Goal: Task Accomplishment & Management: Manage account settings

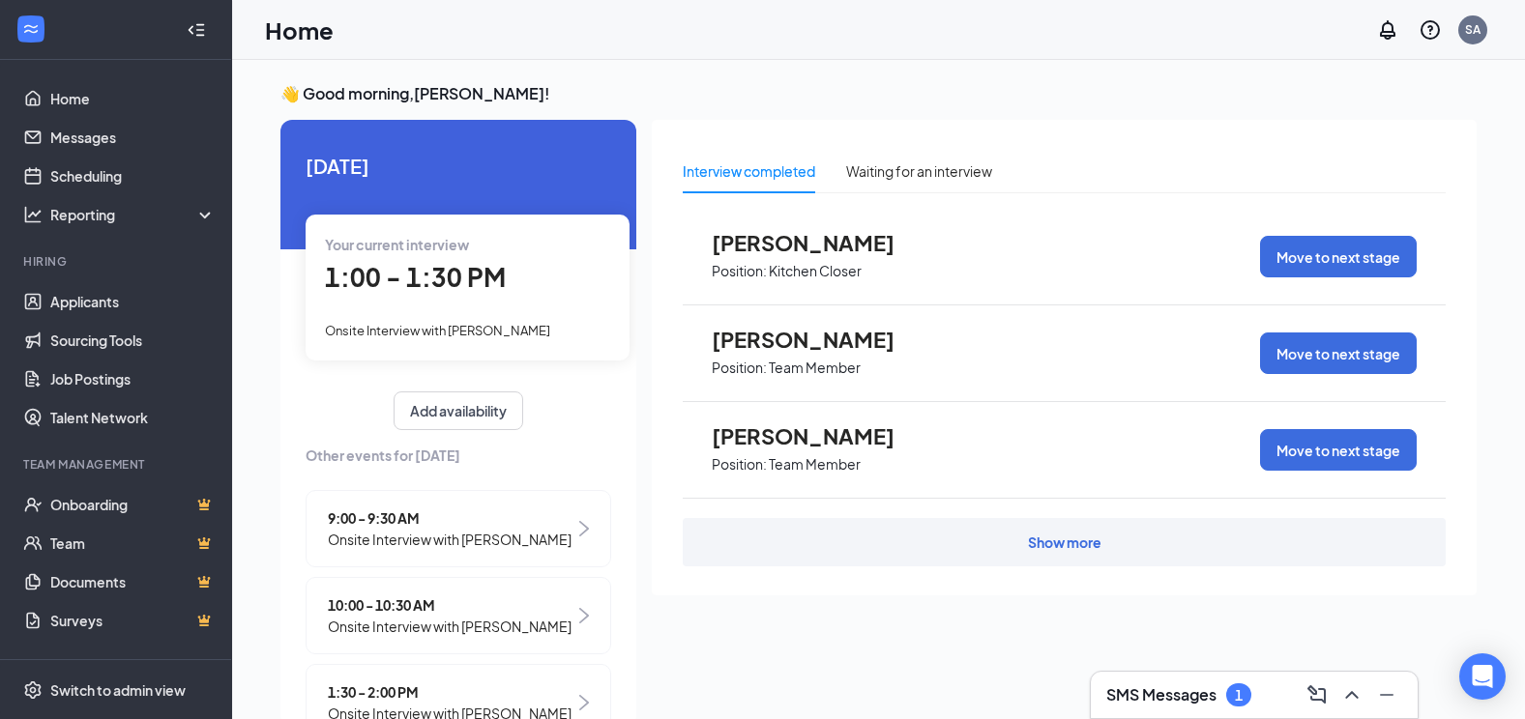
click at [1202, 693] on h3 "SMS Messages" at bounding box center [1161, 694] width 110 height 21
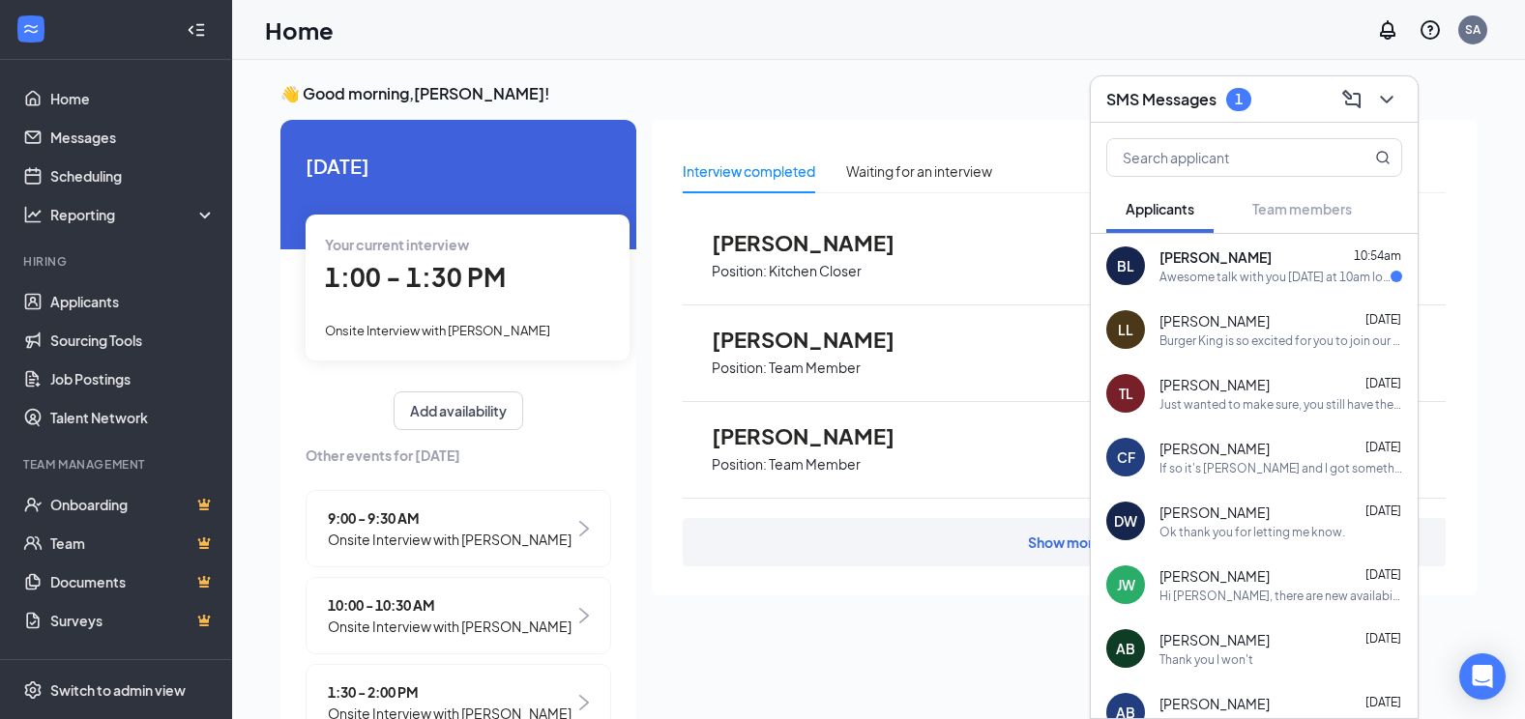
click at [1270, 256] on span "[PERSON_NAME]" at bounding box center [1215, 256] width 112 height 19
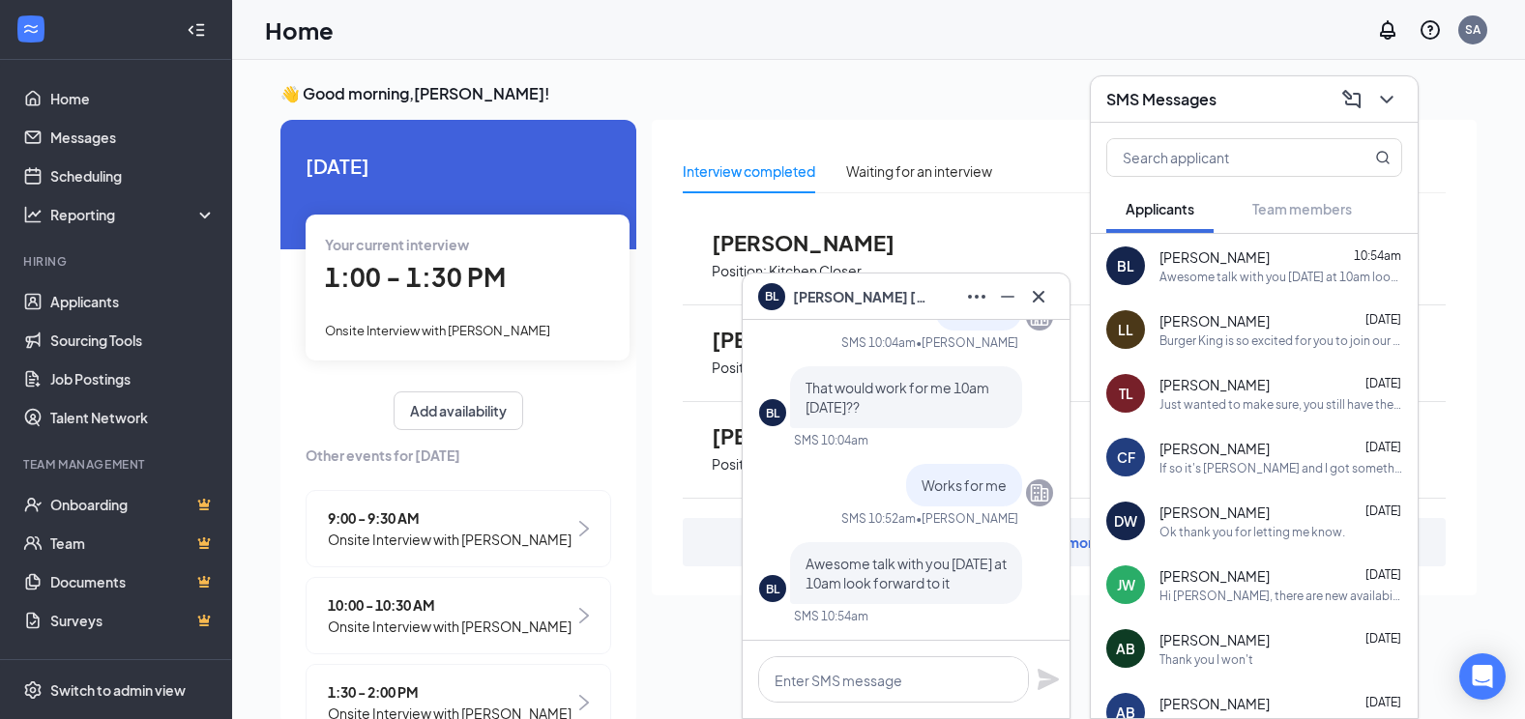
click at [998, 223] on div "[PERSON_NAME] Position: Kitchen Closer Move to next stage" at bounding box center [1064, 257] width 763 height 97
click at [1047, 301] on icon "Cross" at bounding box center [1038, 296] width 23 height 23
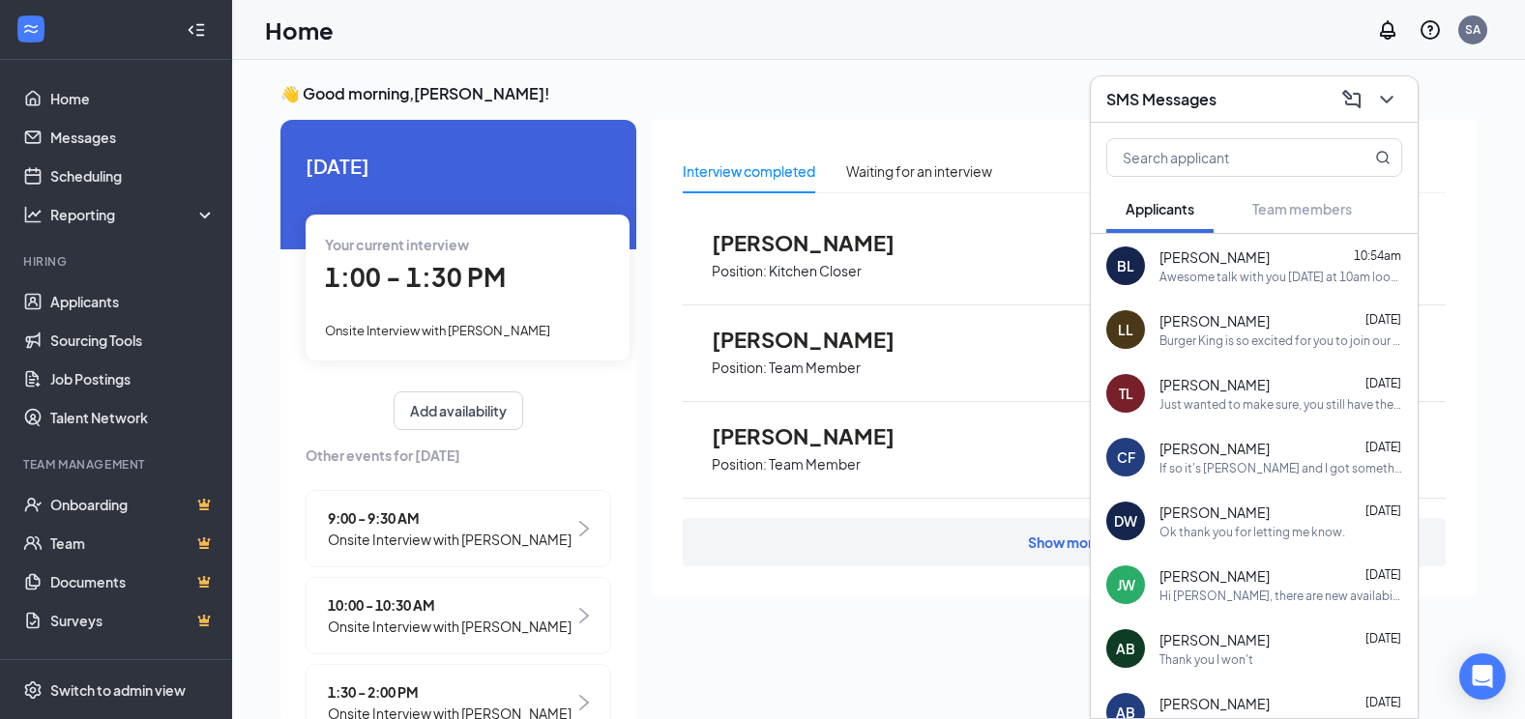
click at [574, 532] on div "9:00 - 9:30 AM Onsite Interview with [PERSON_NAME]" at bounding box center [457, 528] width 305 height 77
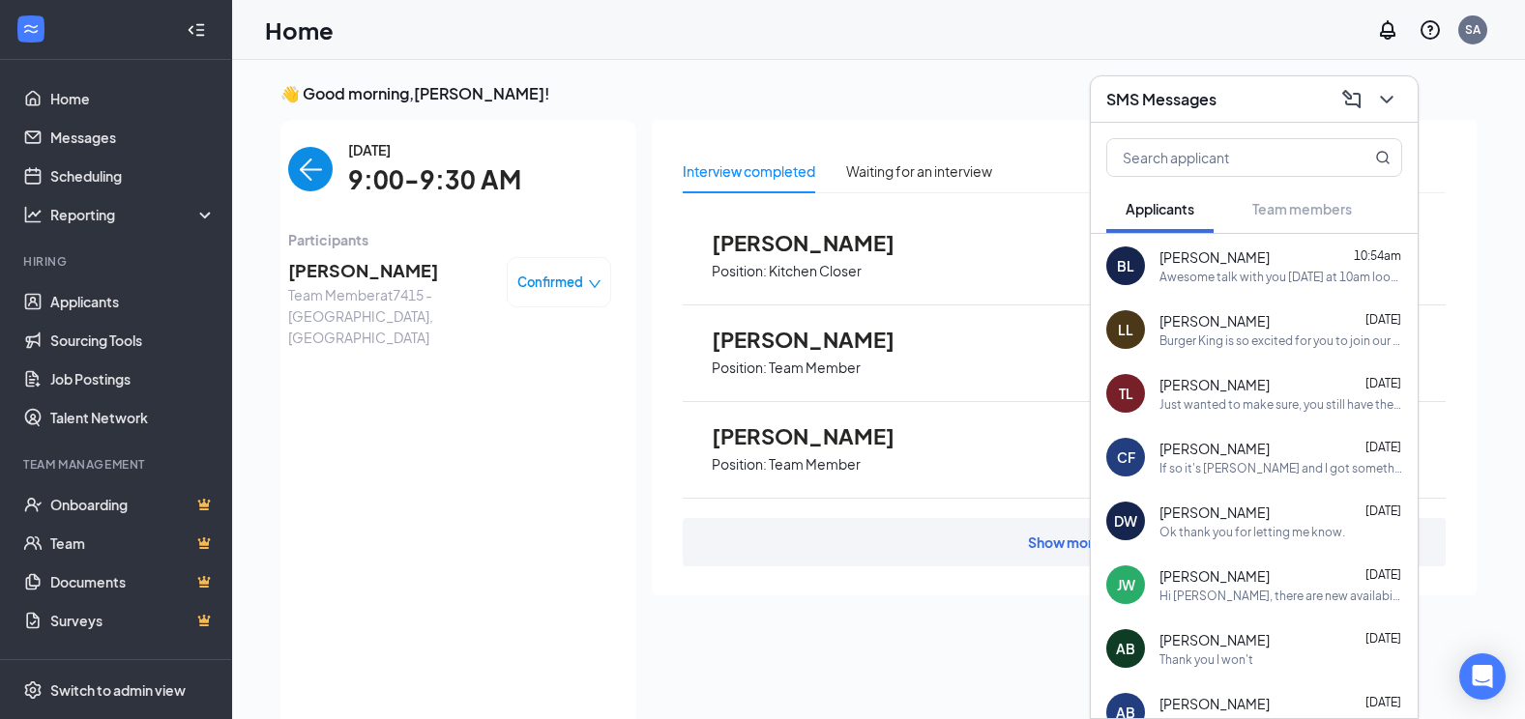
scroll to position [8, 0]
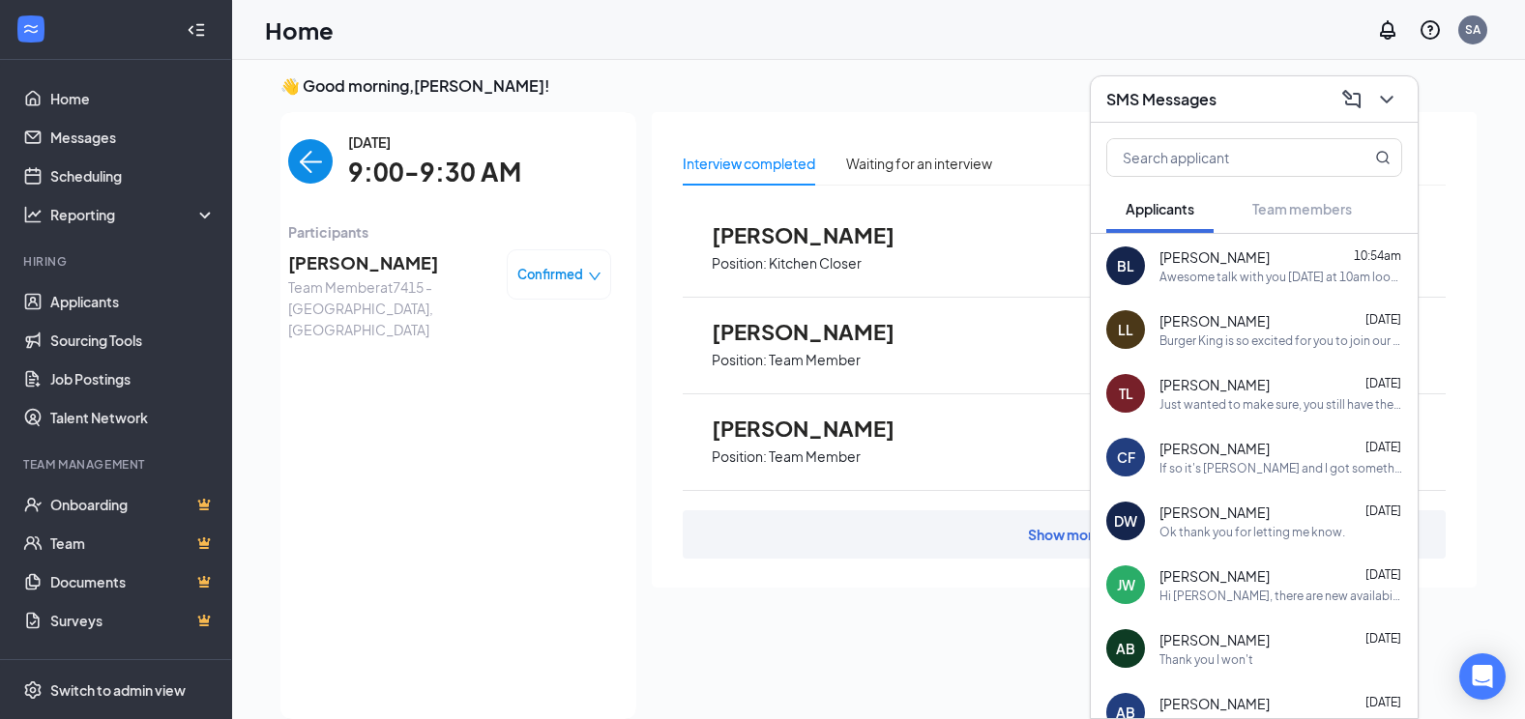
drag, startPoint x: 605, startPoint y: 272, endPoint x: 589, endPoint y: 273, distance: 16.5
click at [603, 272] on div "[DATE] 9:00-9:30 AM Participants [PERSON_NAME] Team Member at 7415 - [GEOGRAPHI…" at bounding box center [449, 415] width 373 height 607
click at [588, 275] on icon "down" at bounding box center [595, 277] width 14 height 14
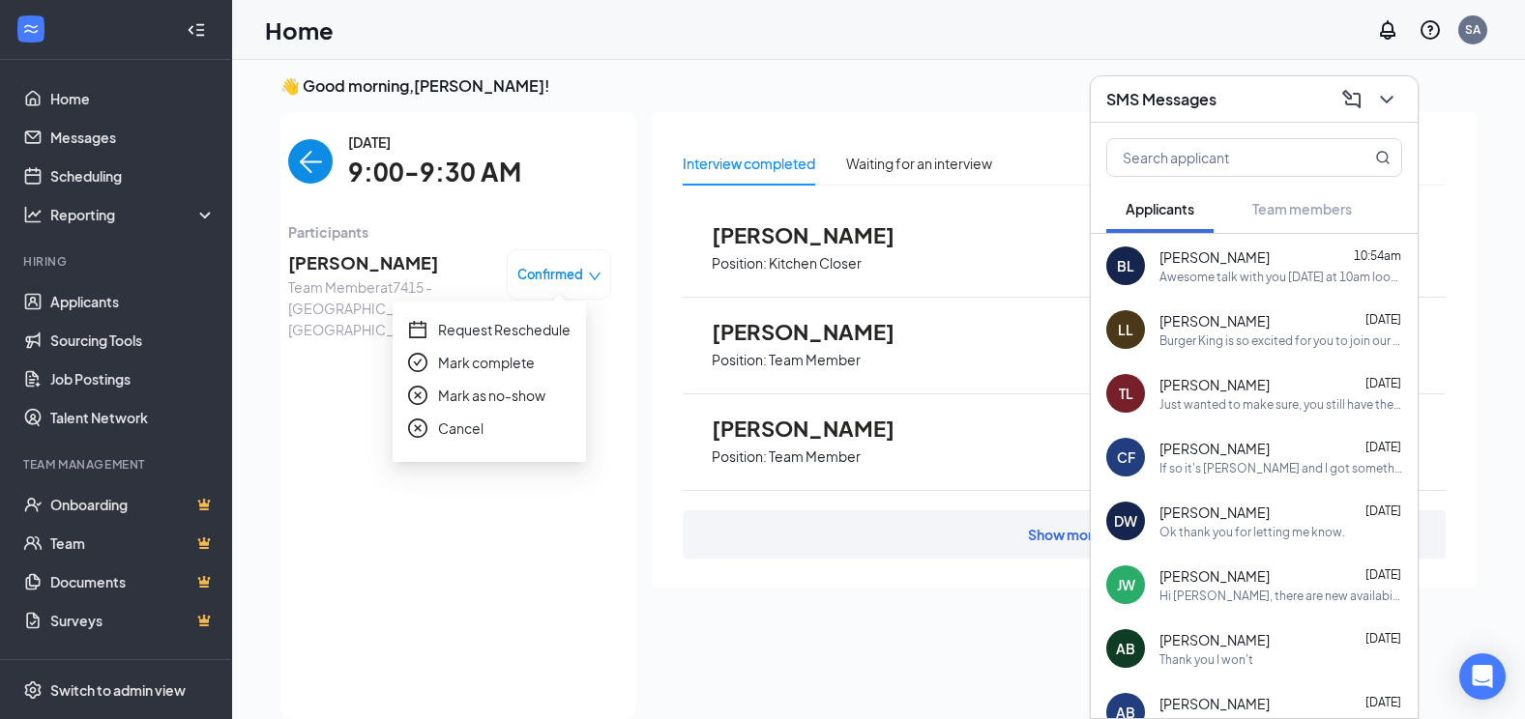
click at [509, 329] on span "Request Reschedule" at bounding box center [504, 329] width 132 height 21
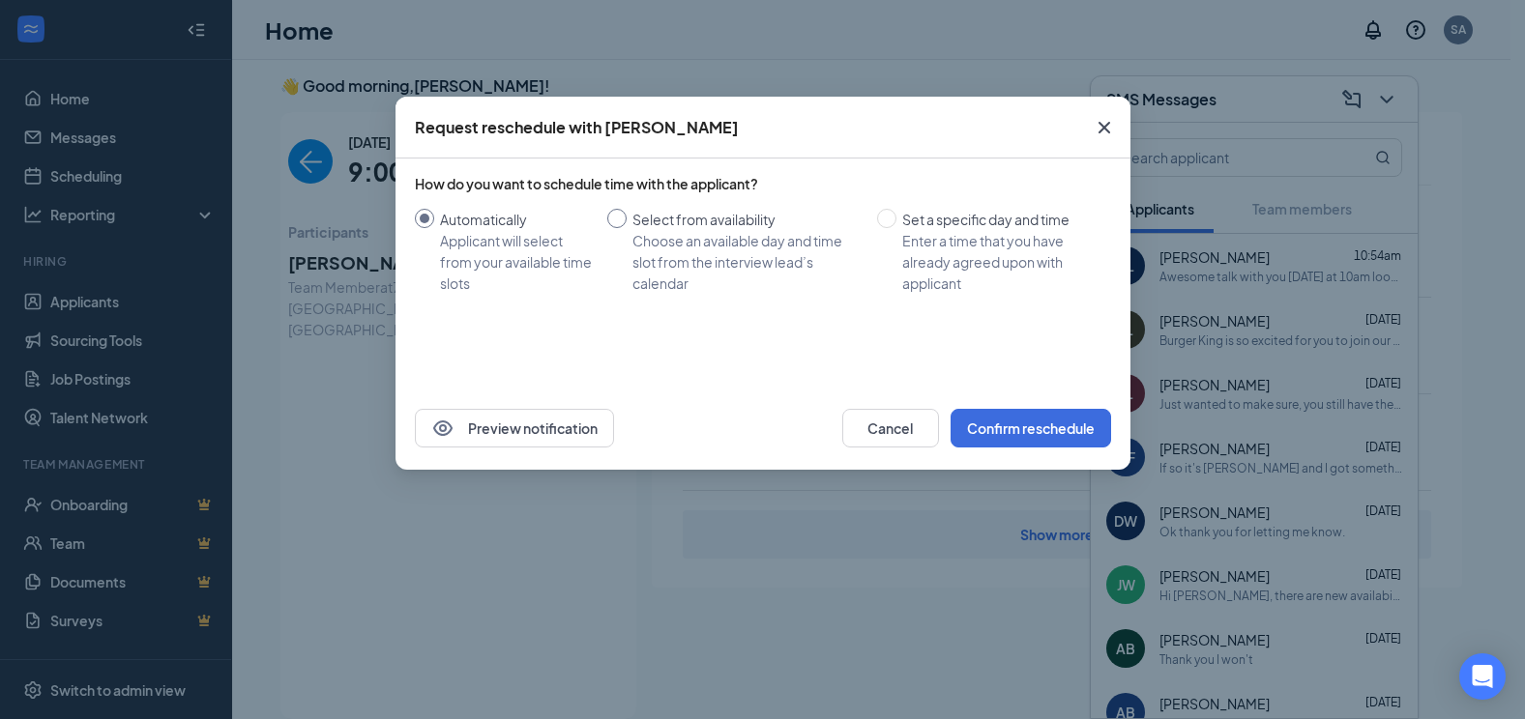
click at [689, 223] on div "Select from availability" at bounding box center [746, 219] width 229 height 21
click at [626, 223] on input "Select from availability Choose an available day and time slot from the intervi…" at bounding box center [616, 218] width 19 height 19
radio input "true"
radio input "false"
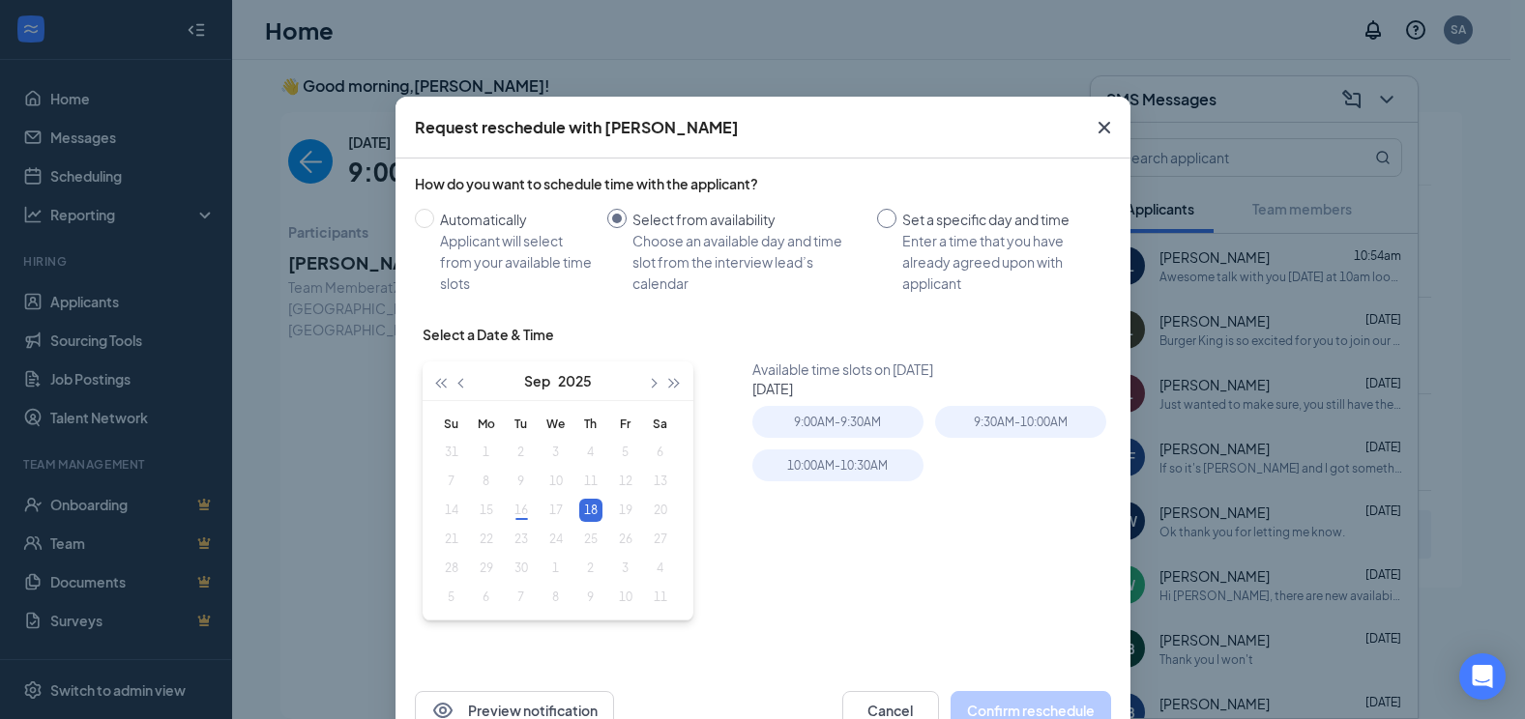
click at [985, 233] on div "Enter a time that you have already agreed upon with applicant" at bounding box center [998, 262] width 193 height 64
click at [896, 228] on input "Set a specific day and time Enter a time that you have already agreed upon with…" at bounding box center [886, 218] width 19 height 19
radio input "true"
radio input "false"
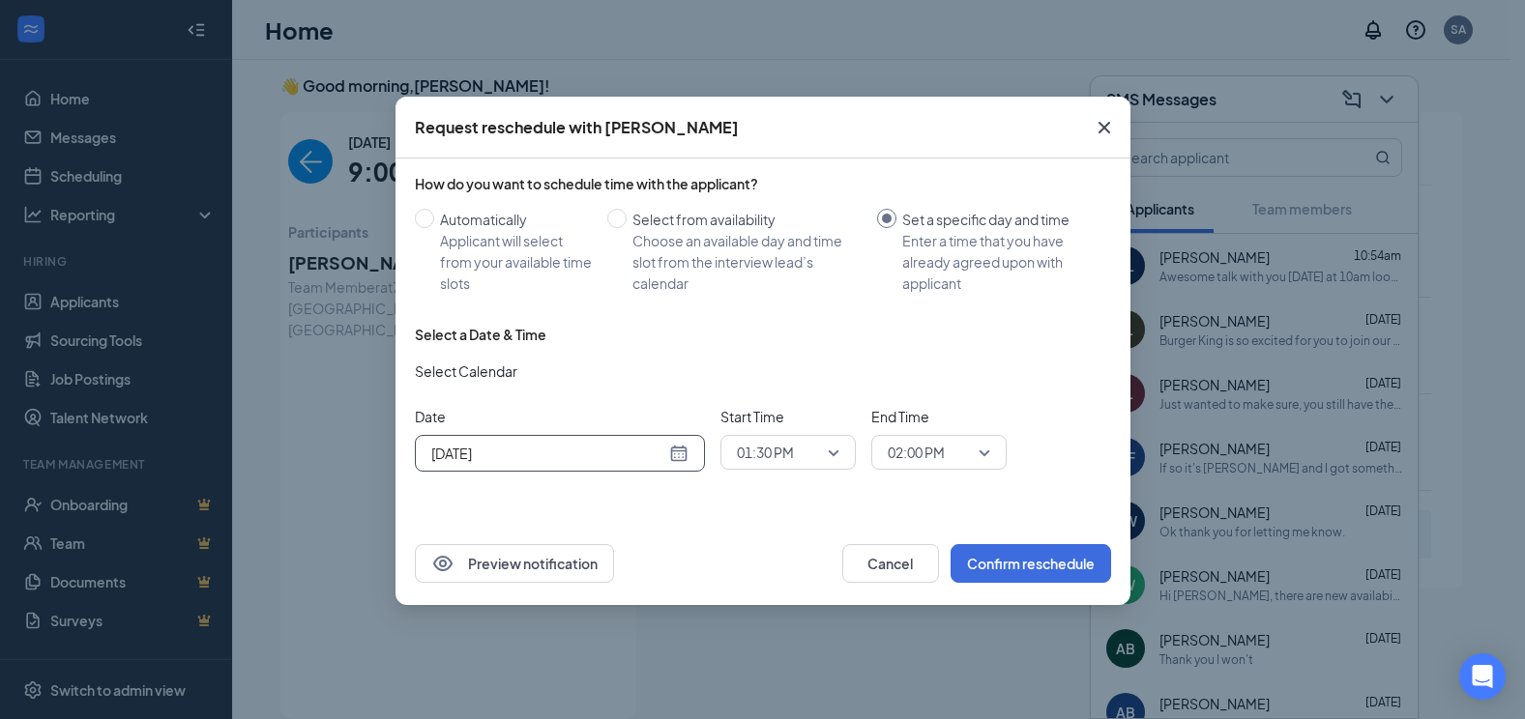
click at [674, 450] on div "[DATE]" at bounding box center [559, 453] width 257 height 21
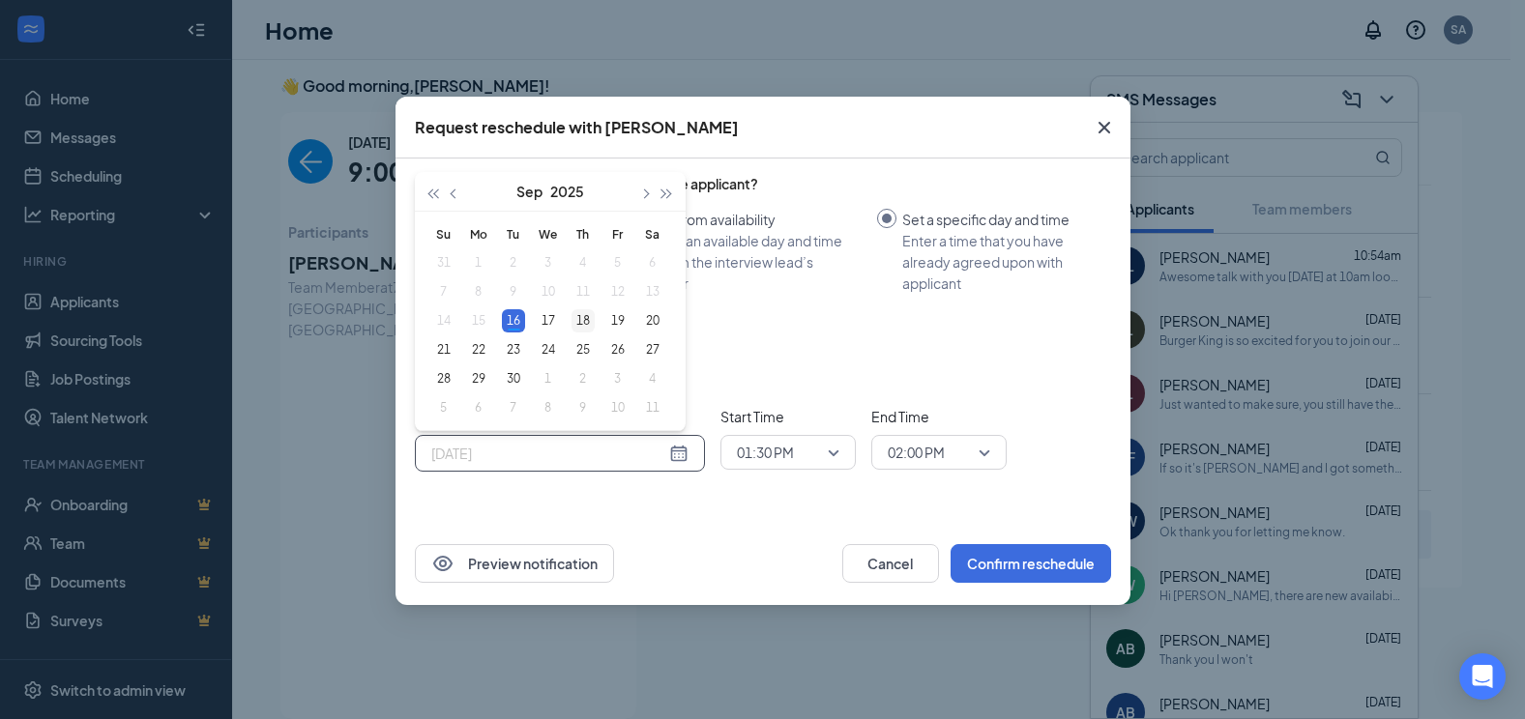
type input "[DATE]"
click at [585, 320] on div "18" at bounding box center [582, 320] width 23 height 23
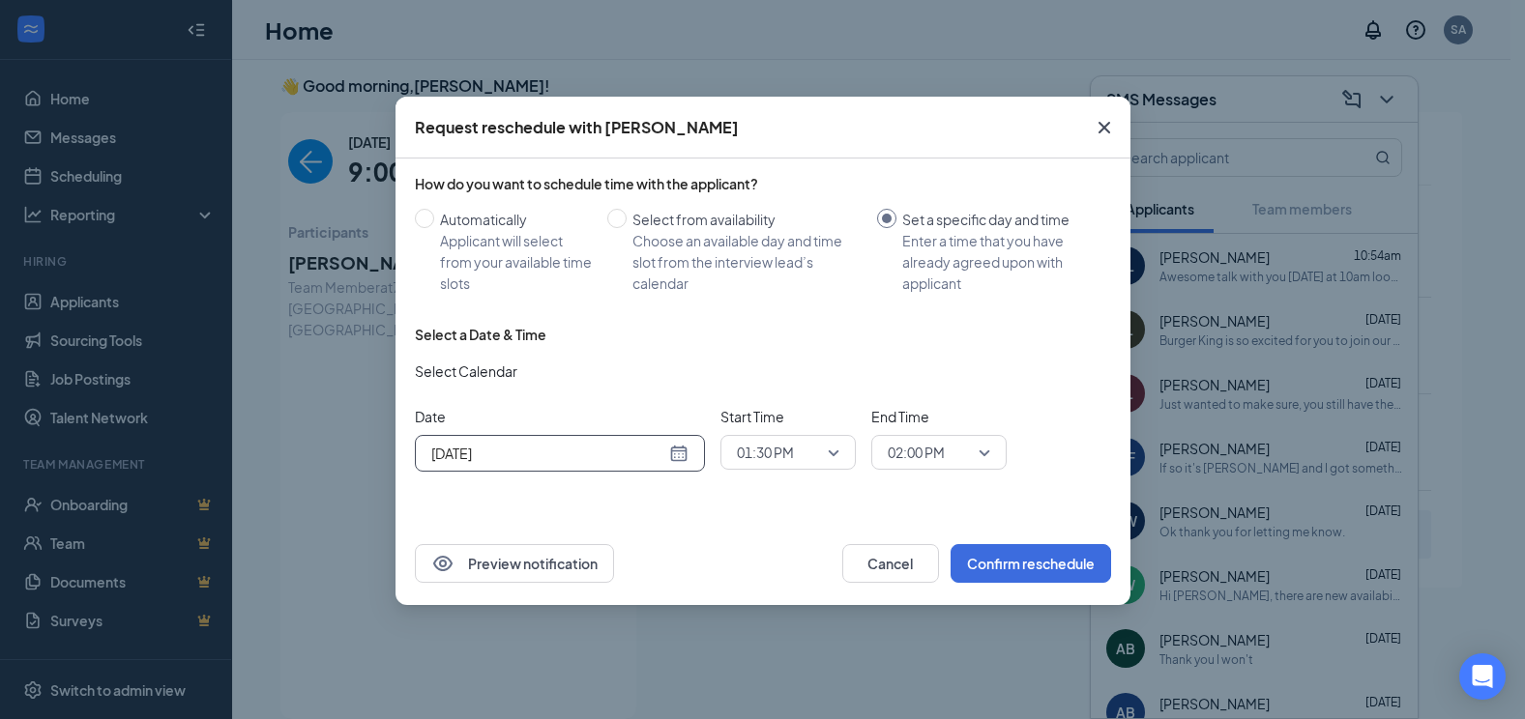
click at [835, 458] on span "01:30 PM" at bounding box center [788, 452] width 102 height 29
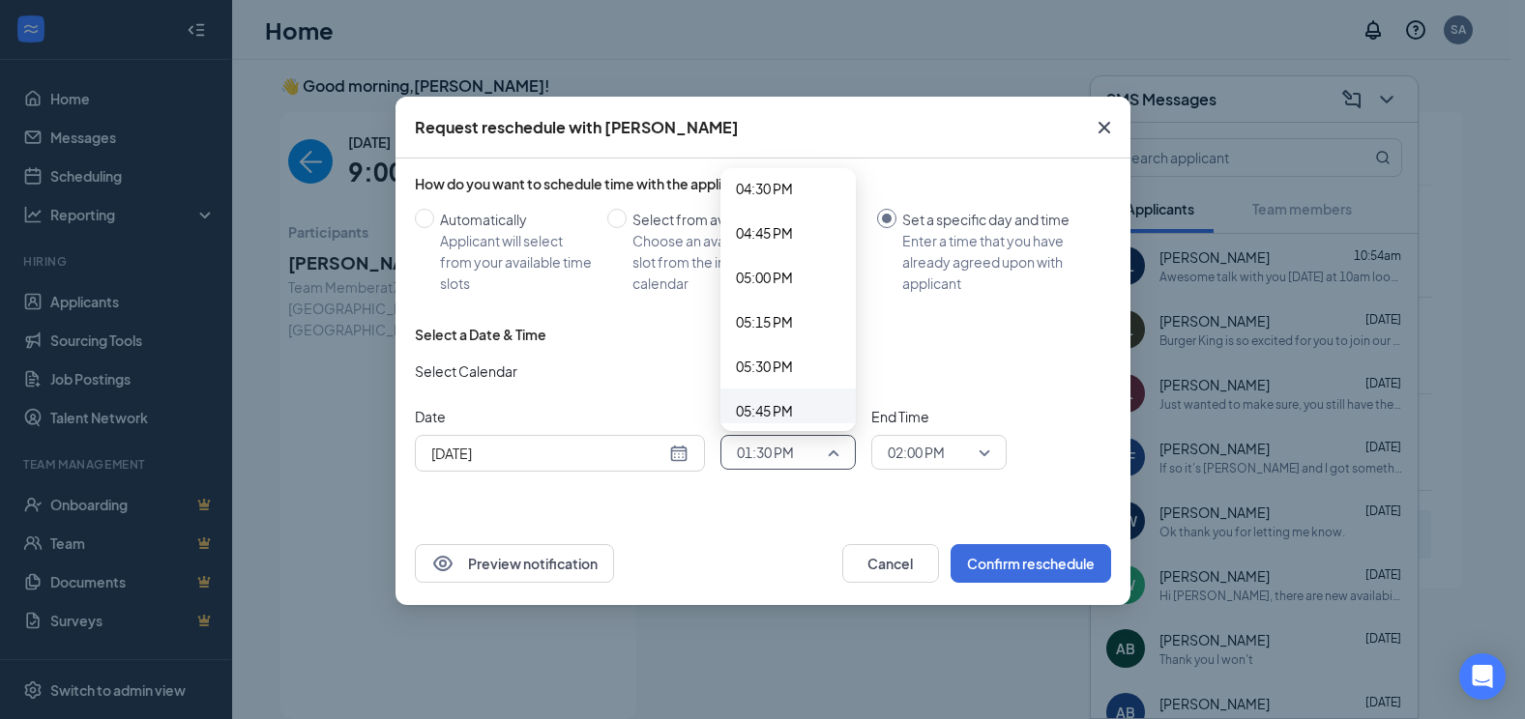
scroll to position [2974, 0]
click at [774, 246] on span "05:00 PM" at bounding box center [764, 250] width 57 height 21
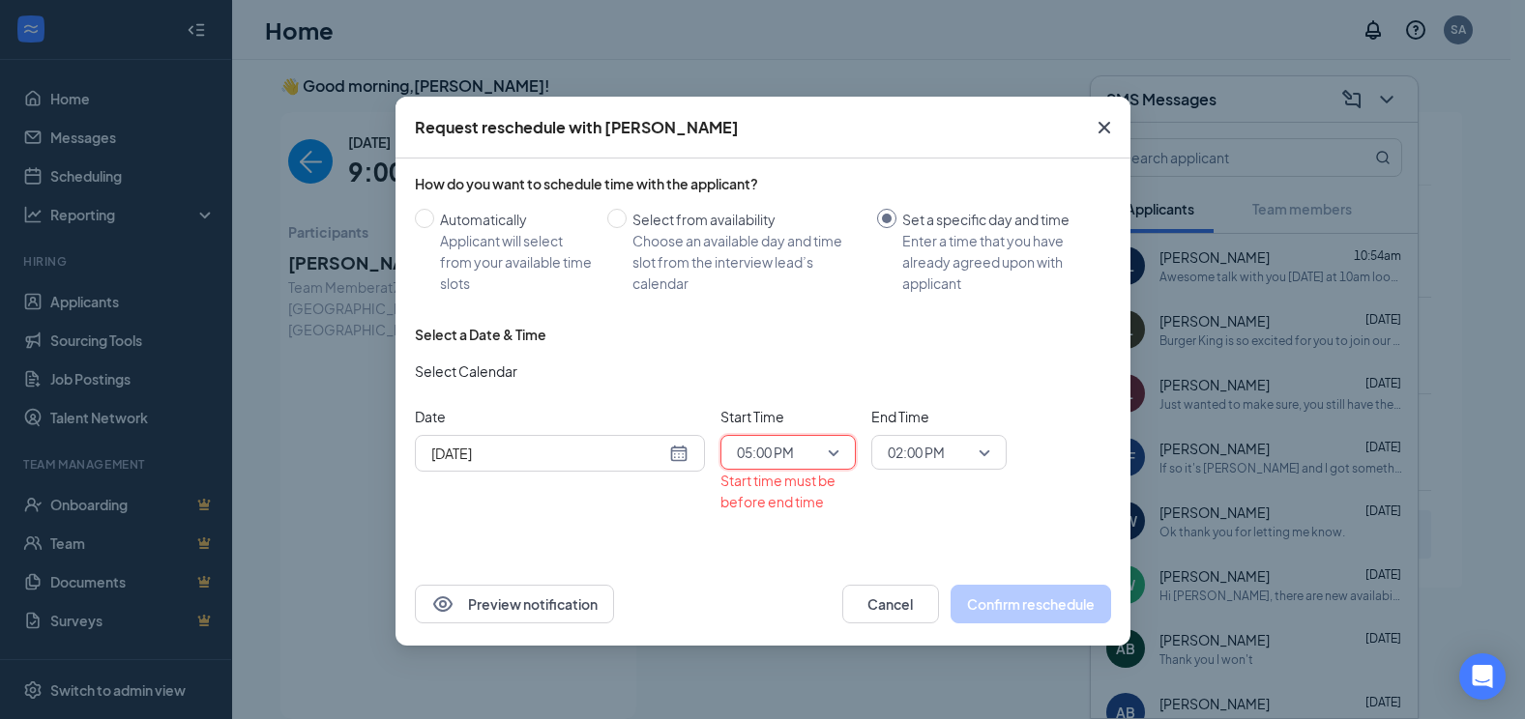
click at [977, 453] on span "02:00 PM" at bounding box center [938, 452] width 102 height 29
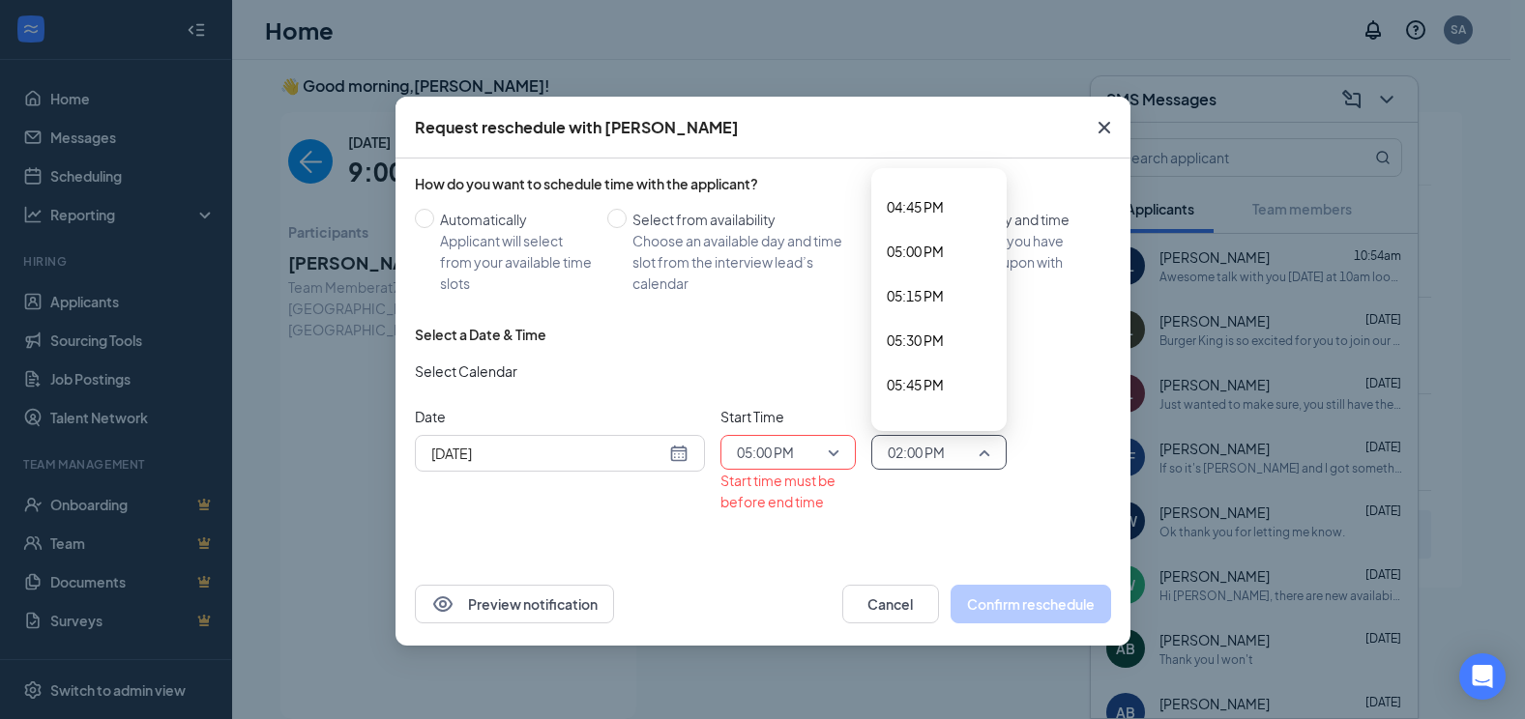
scroll to position [2966, 0]
click at [918, 305] on span "05:15 PM" at bounding box center [914, 302] width 57 height 21
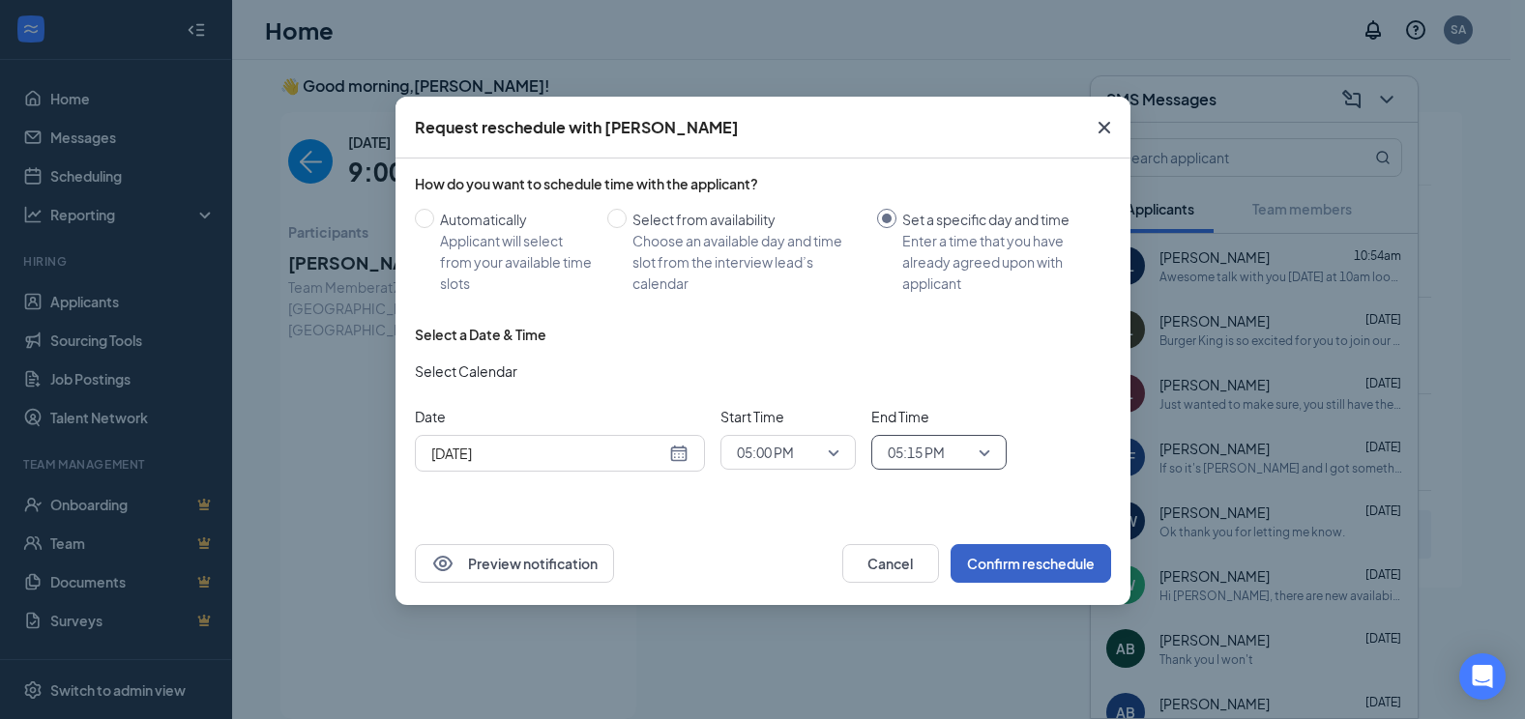
click at [1021, 555] on button "Confirm reschedule" at bounding box center [1030, 563] width 160 height 39
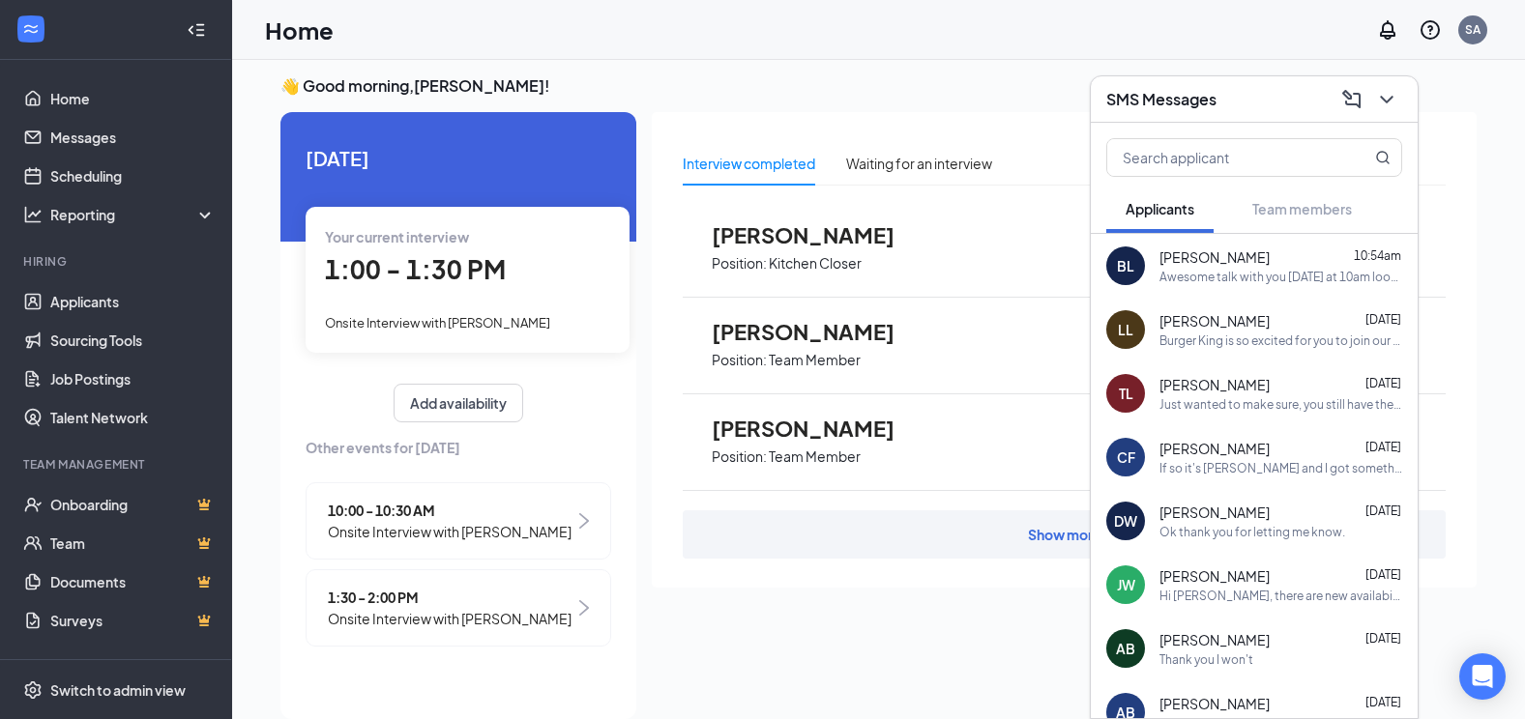
click at [578, 536] on div "10:00 - 10:30 AM Onsite Interview with [PERSON_NAME]" at bounding box center [457, 520] width 305 height 77
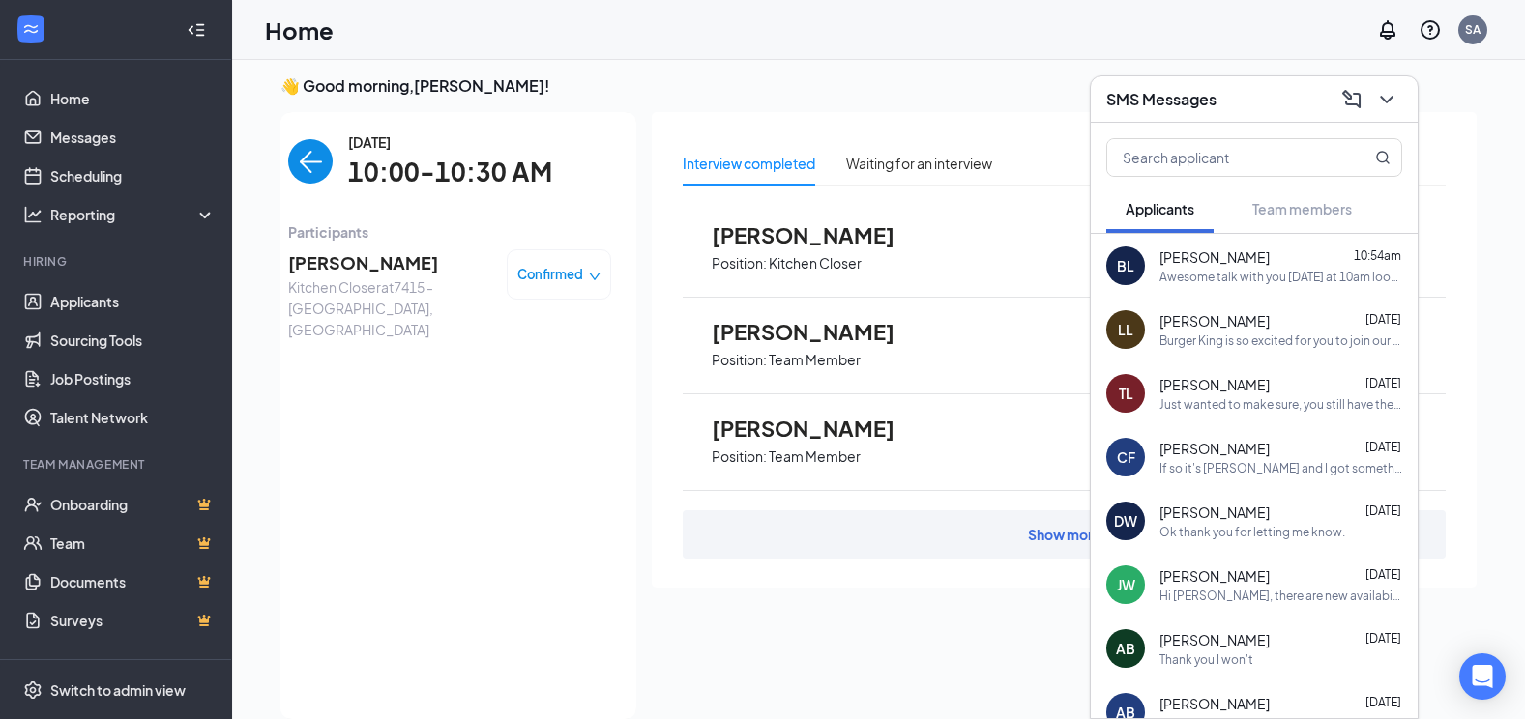
click at [593, 274] on icon "down" at bounding box center [595, 277] width 14 height 14
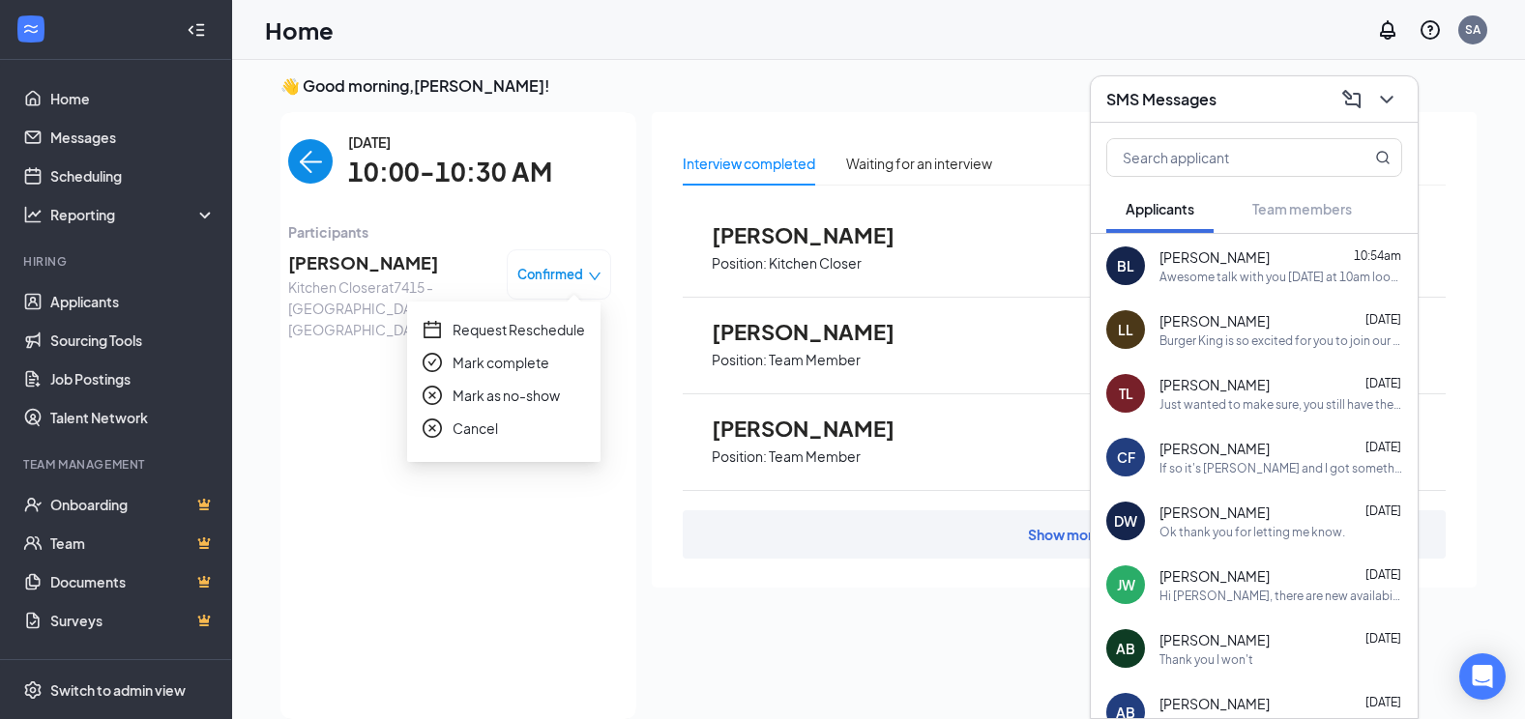
click at [528, 328] on span "Request Reschedule" at bounding box center [518, 329] width 132 height 21
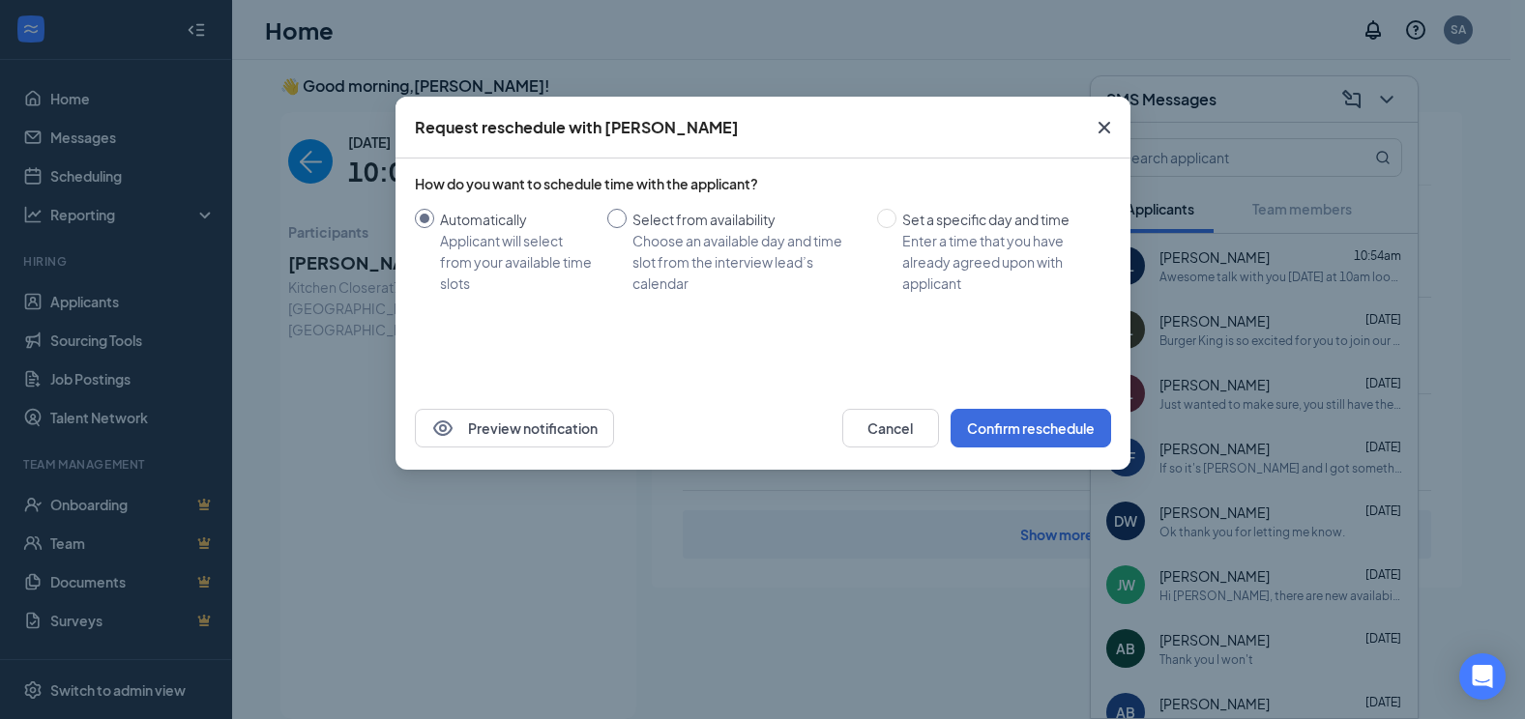
click at [766, 247] on div "Choose an available day and time slot from the interview lead’s calendar" at bounding box center [746, 262] width 229 height 64
click at [626, 228] on input "Select from availability Choose an available day and time slot from the intervi…" at bounding box center [616, 218] width 19 height 19
radio input "true"
radio input "false"
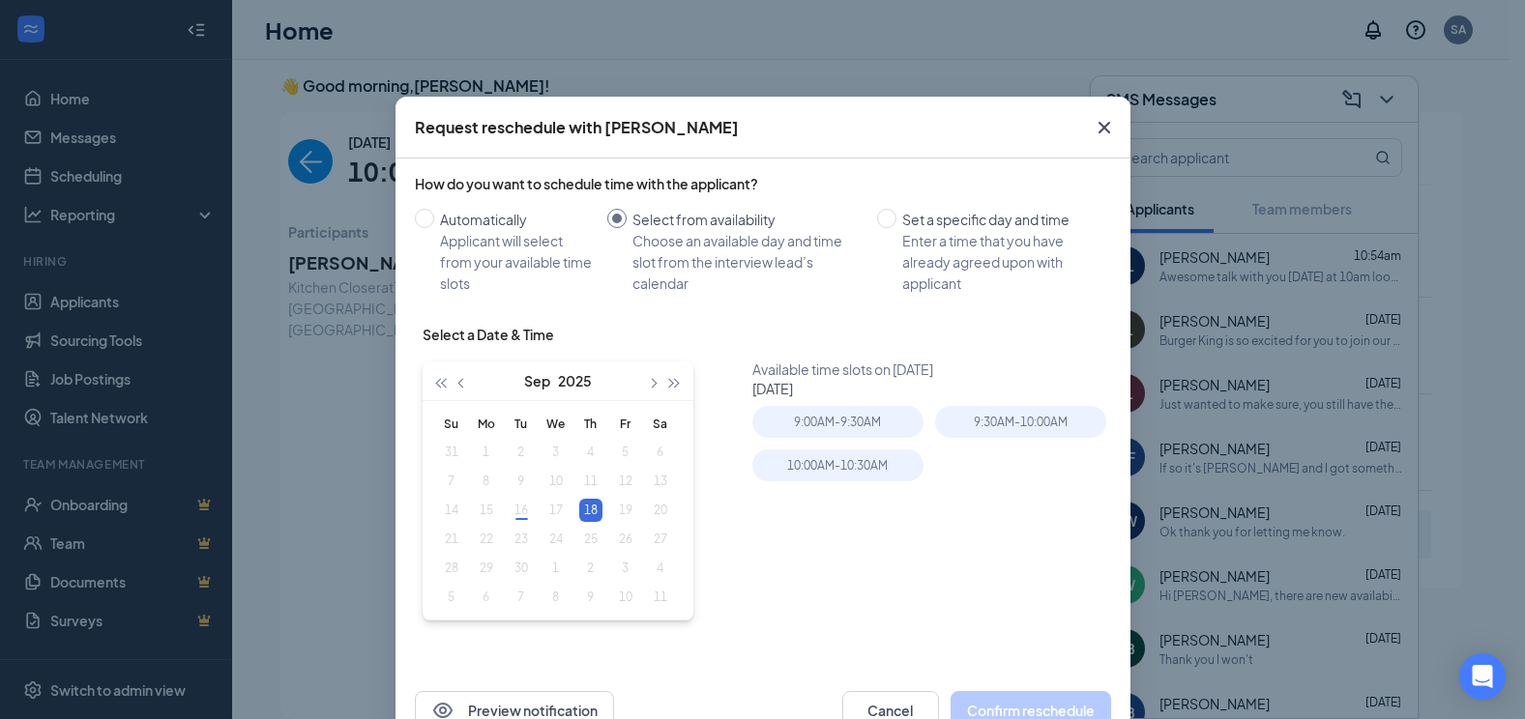
click at [545, 508] on table "Su Mo Tu We Th Fr Sa 31 1 2 3 4 5 6 7 8 9 10 11 12 13 14 15 16 17 18 19 20 21 2…" at bounding box center [556, 510] width 244 height 203
click at [1008, 229] on div "Set a specific day and time" at bounding box center [998, 219] width 193 height 21
click at [896, 228] on input "Set a specific day and time Enter a time that you have already agreed upon with…" at bounding box center [886, 218] width 19 height 19
radio input "true"
radio input "false"
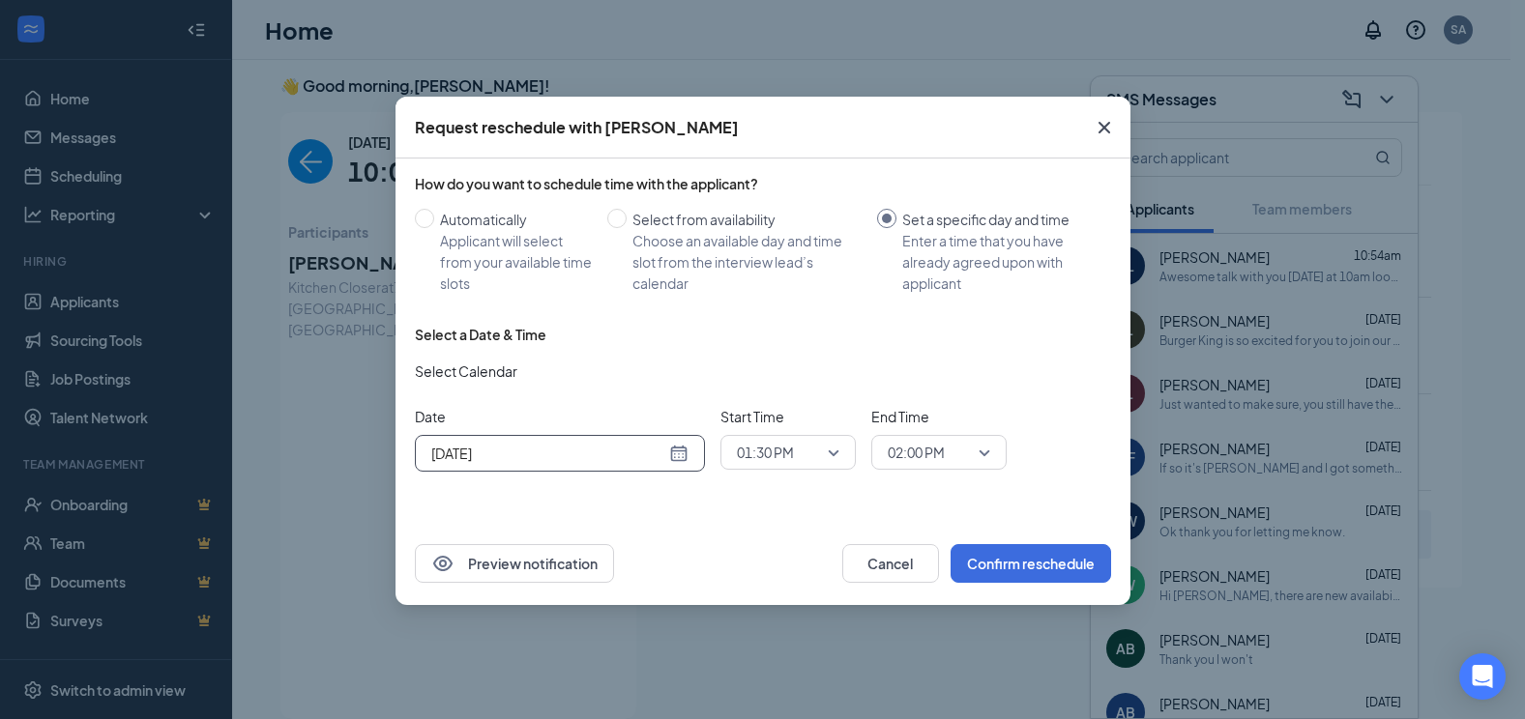
click at [685, 450] on div "[DATE]" at bounding box center [559, 453] width 257 height 21
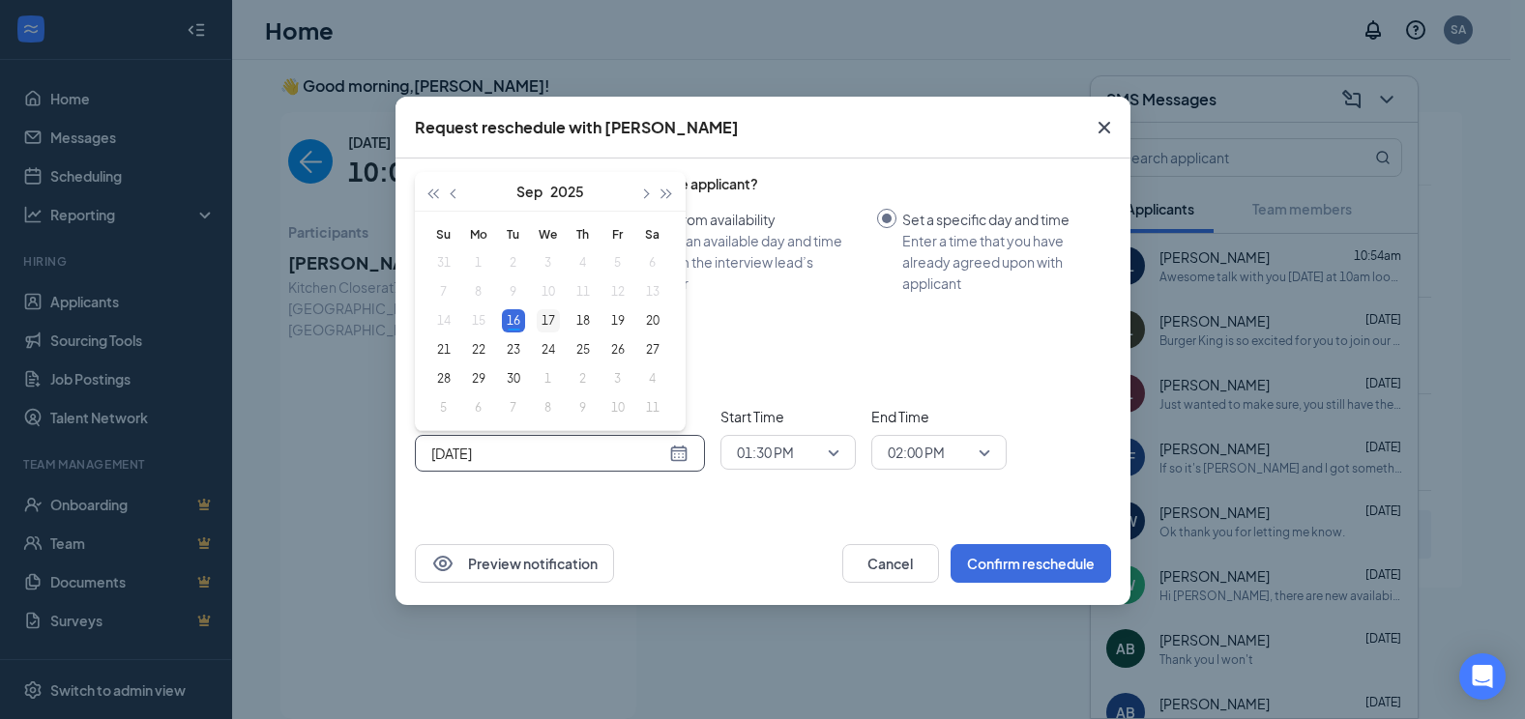
type input "[DATE]"
click at [550, 321] on div "17" at bounding box center [548, 320] width 23 height 23
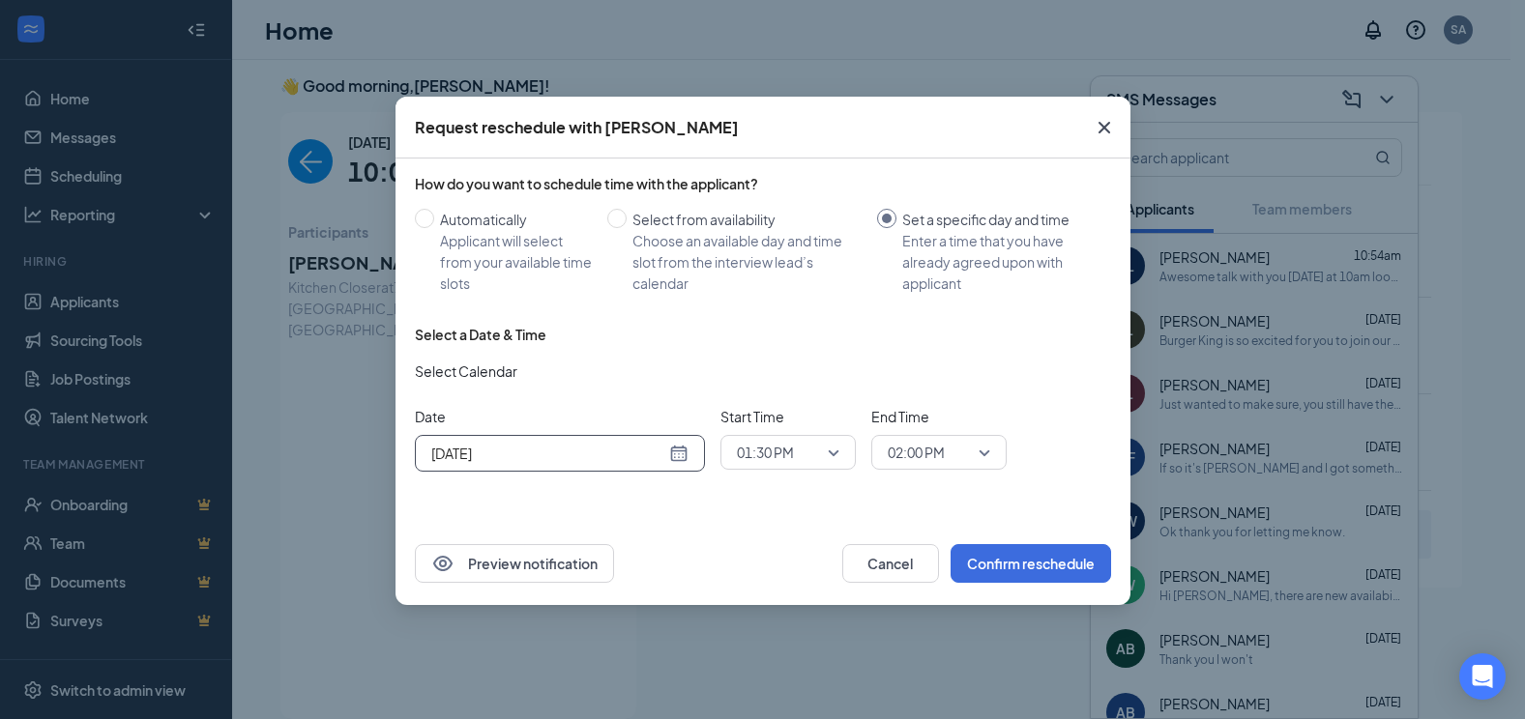
click at [831, 451] on span "01:30 PM" at bounding box center [788, 452] width 102 height 29
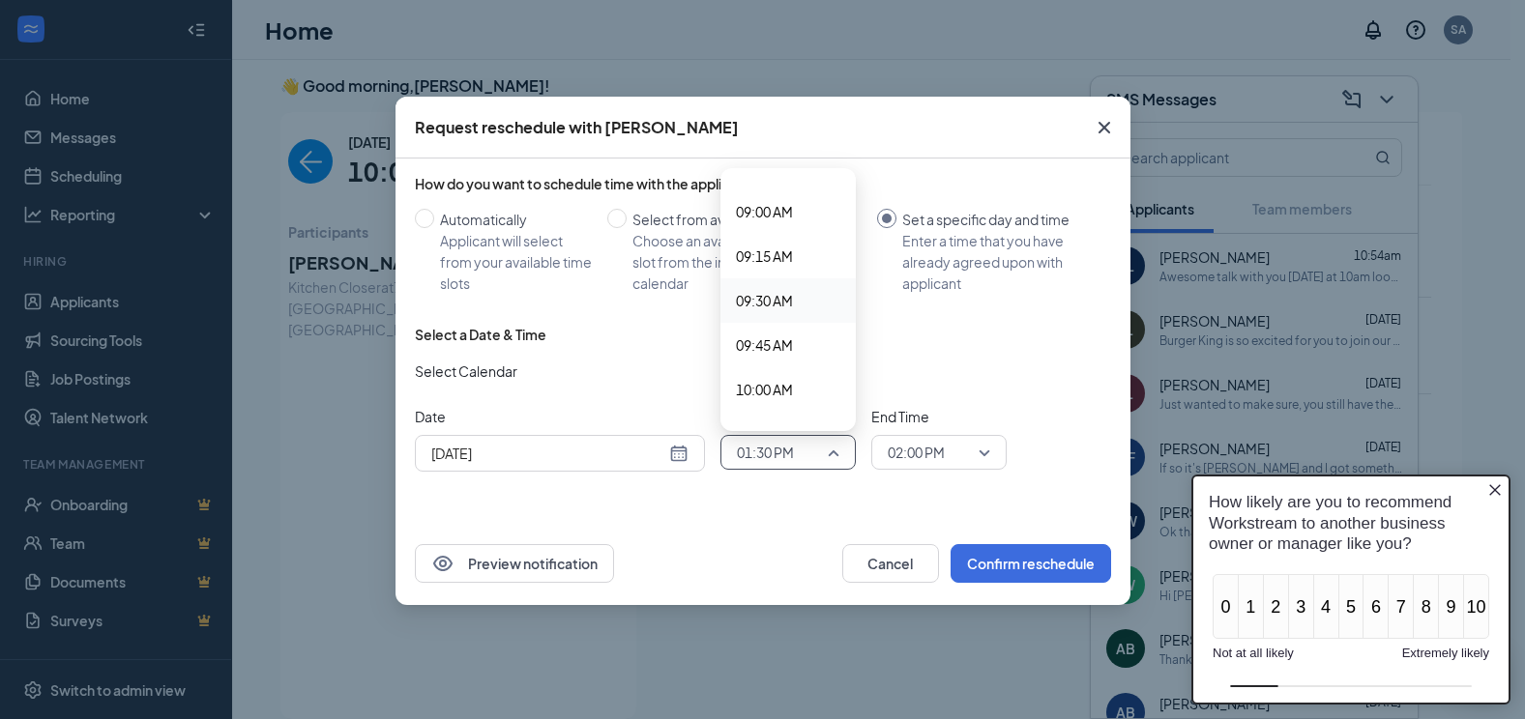
scroll to position [1620, 0]
click at [786, 354] on span "10:00 AM" at bounding box center [764, 356] width 57 height 21
click at [983, 455] on span "02:00 PM" at bounding box center [938, 452] width 102 height 29
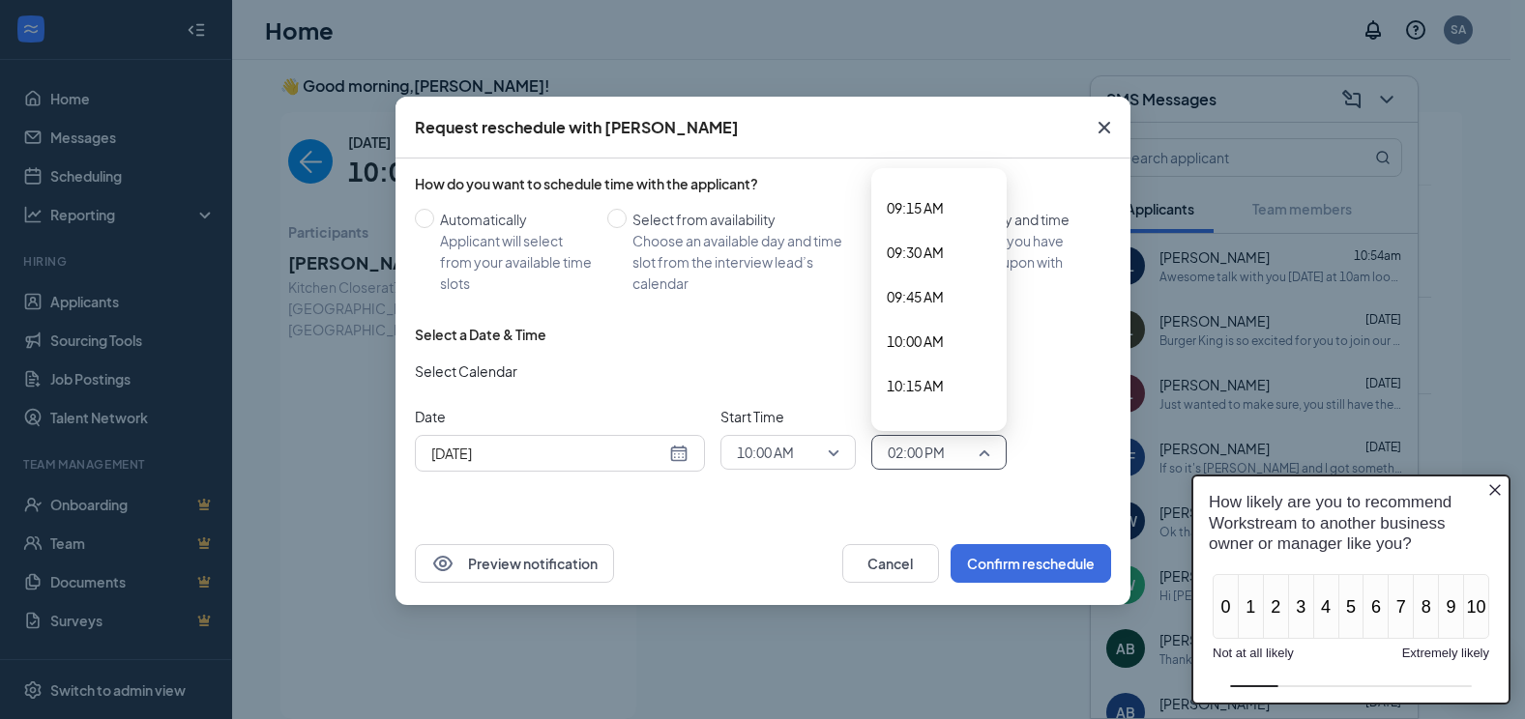
scroll to position [1612, 0]
click at [923, 405] on span "10:15 AM" at bounding box center [914, 408] width 57 height 21
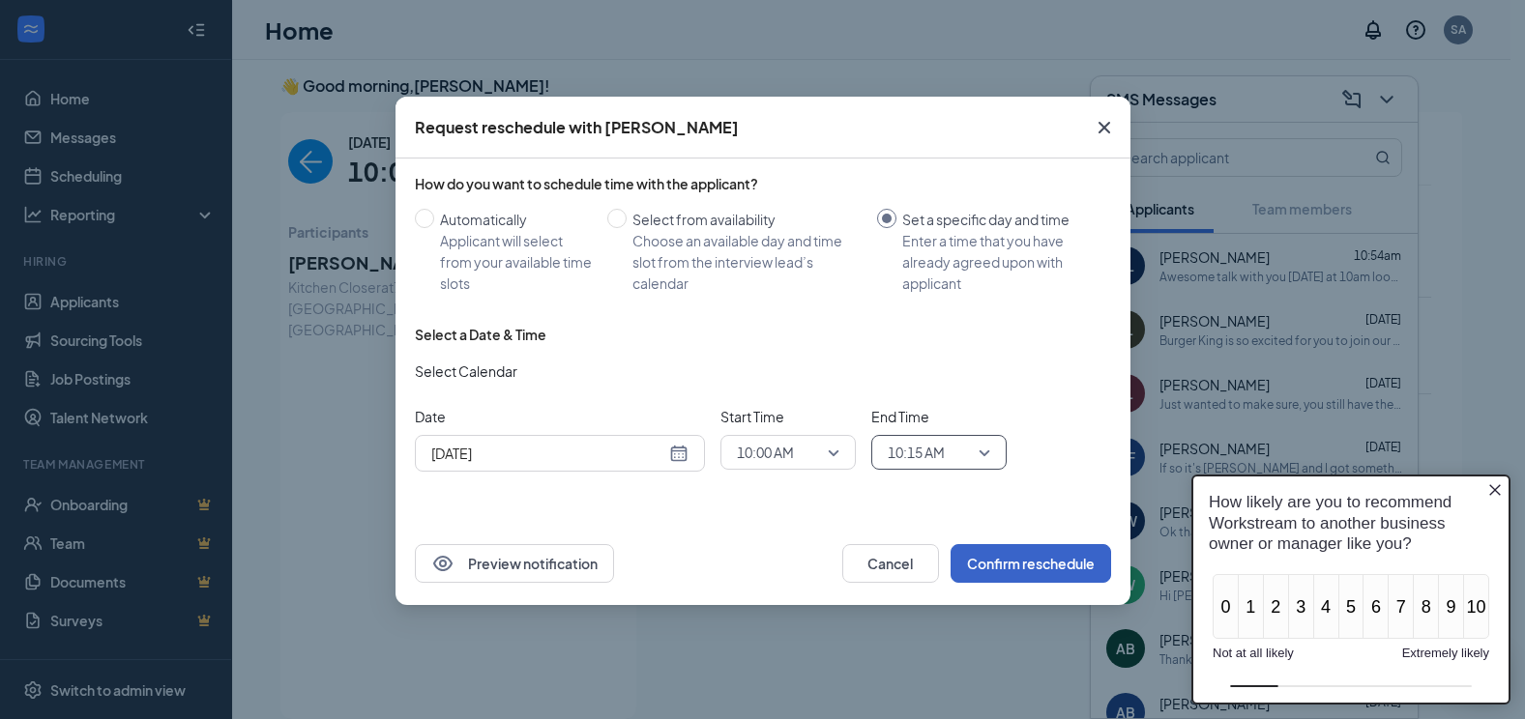
click at [1036, 564] on button "Confirm reschedule" at bounding box center [1030, 563] width 160 height 39
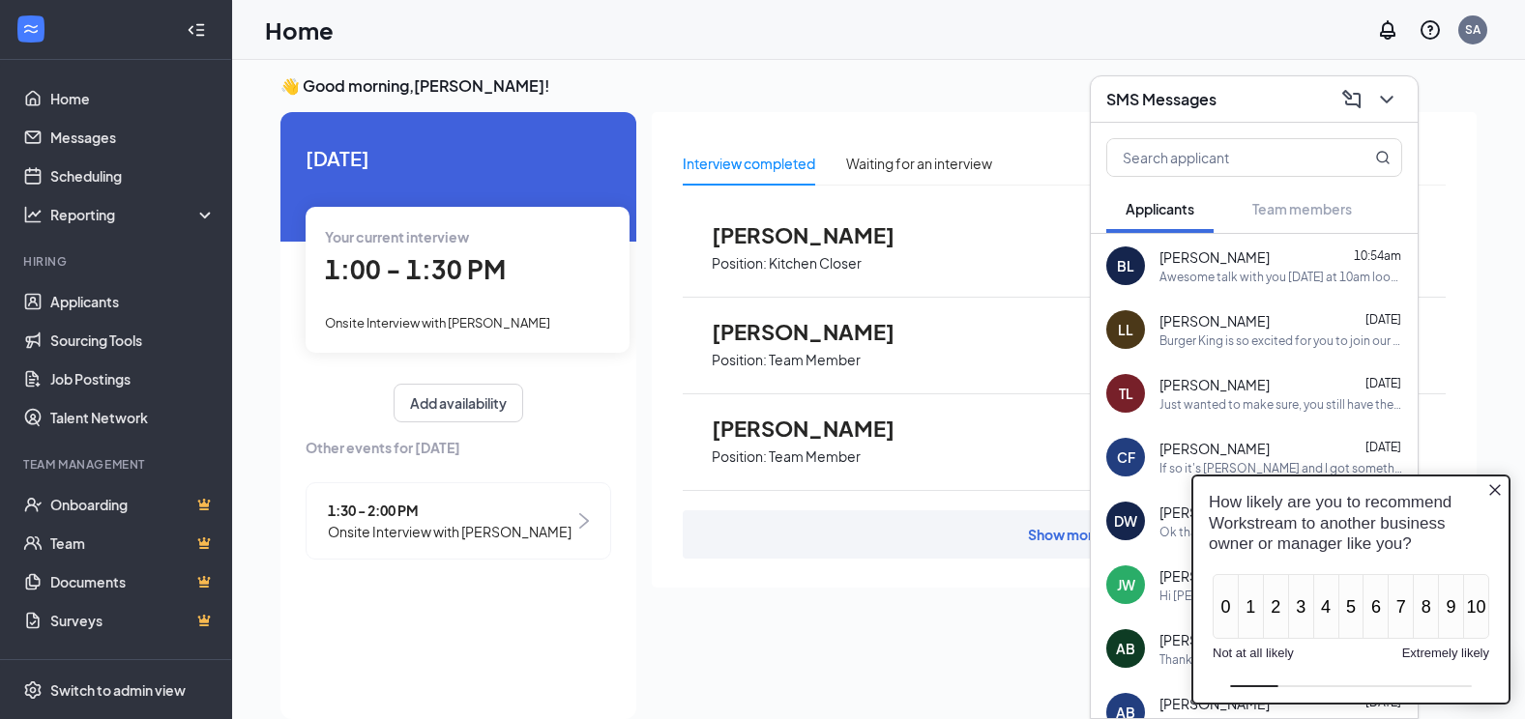
click at [583, 524] on img at bounding box center [584, 520] width 10 height 15
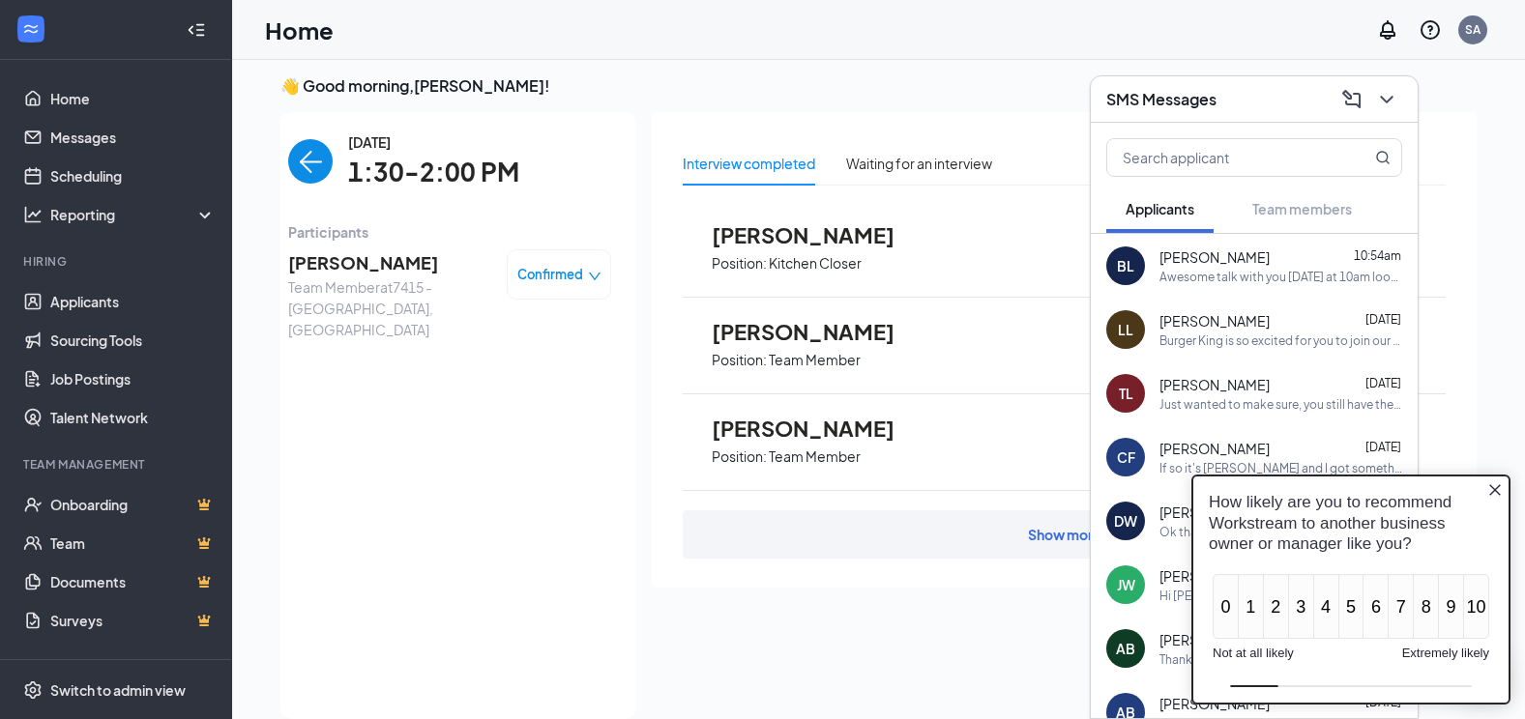
click at [599, 274] on icon "down" at bounding box center [595, 277] width 14 height 14
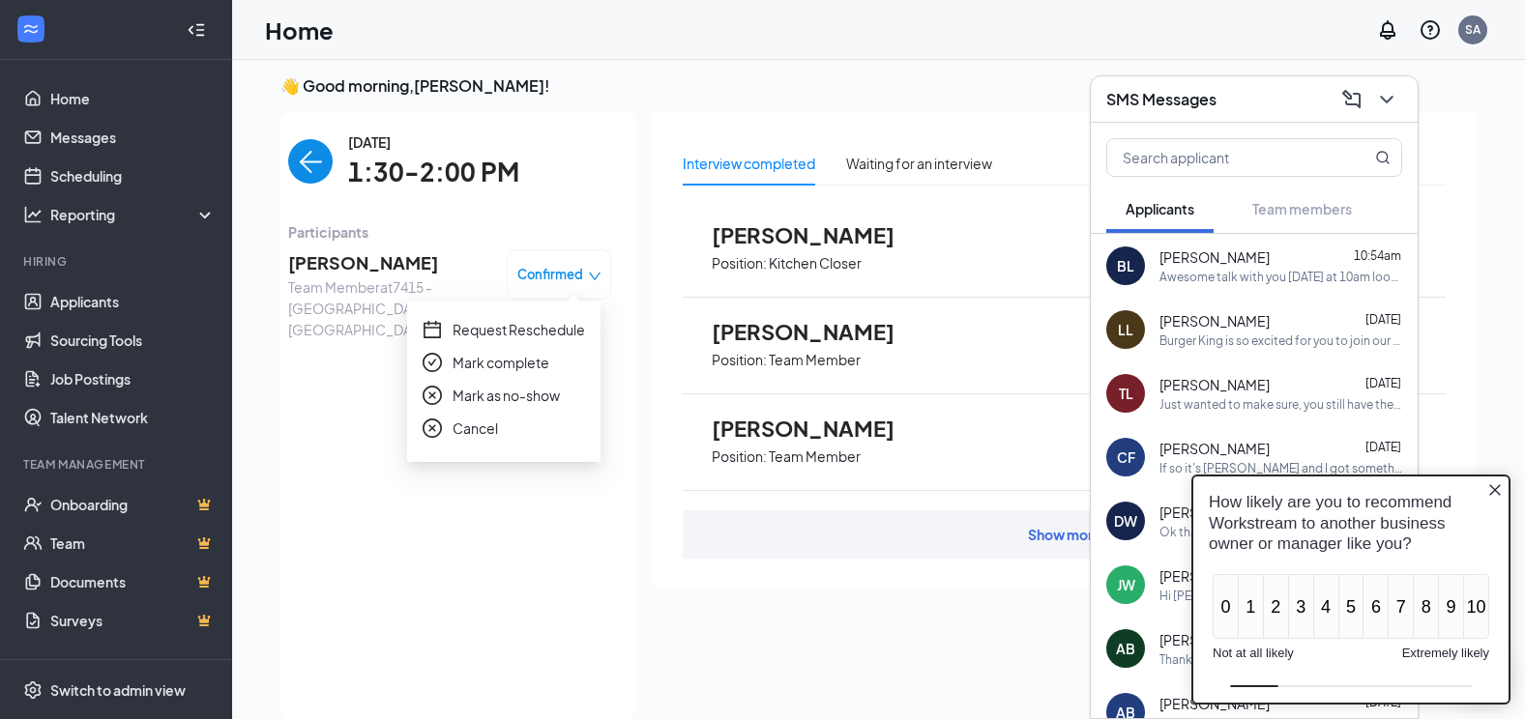
click at [500, 390] on span "Mark as no-show" at bounding box center [505, 395] width 107 height 21
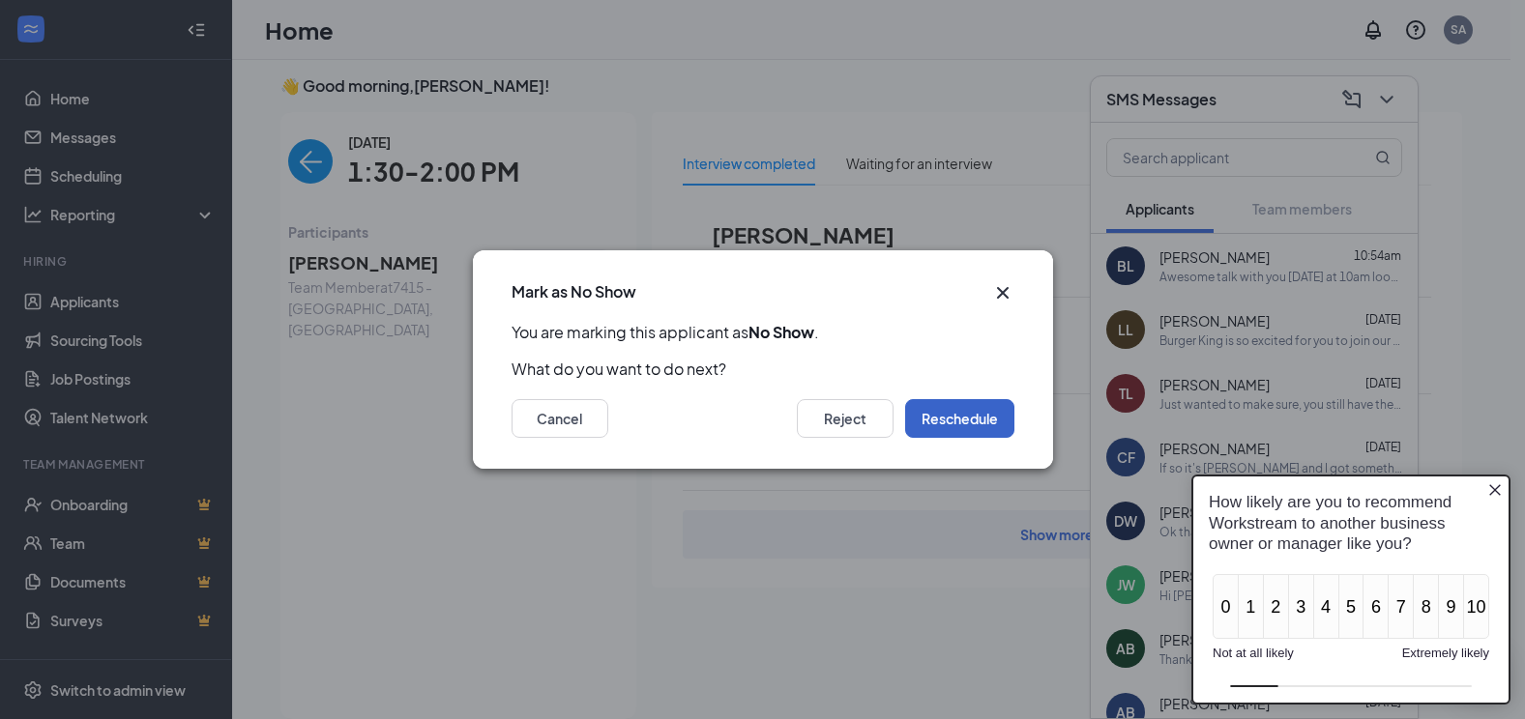
click at [981, 412] on button "Reschedule" at bounding box center [959, 418] width 109 height 39
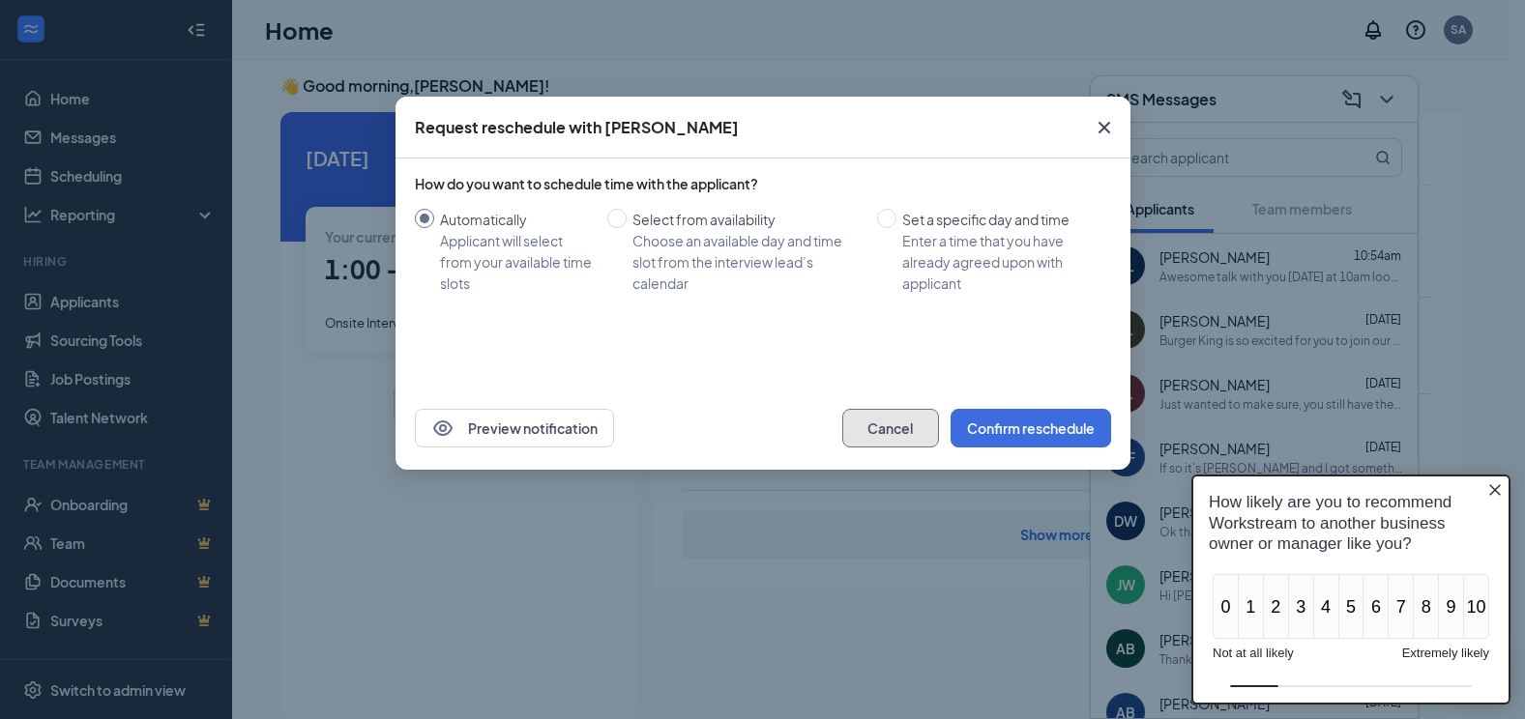
click at [894, 434] on button "Cancel" at bounding box center [890, 428] width 97 height 39
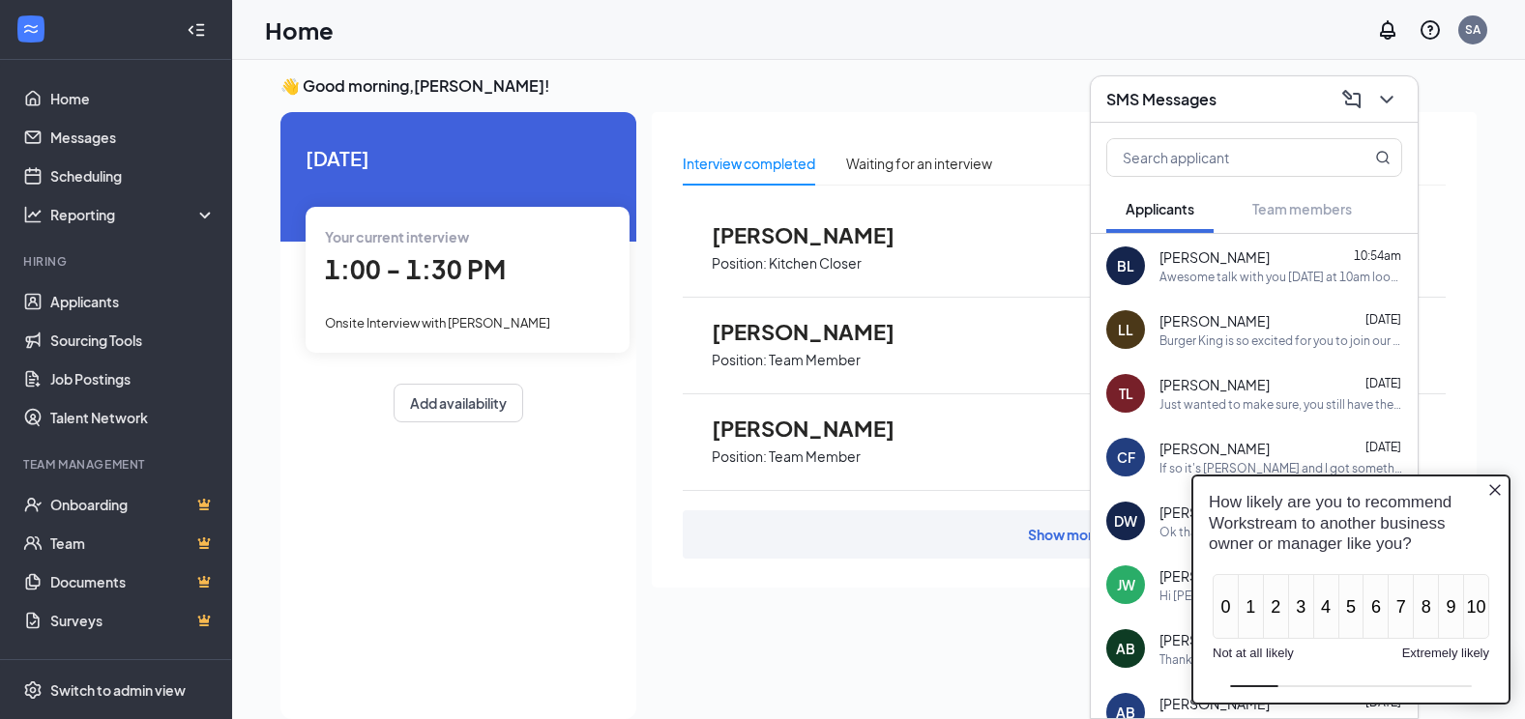
click at [829, 99] on div "👋 Good morning, [PERSON_NAME] ! [DATE] Your current interview 1:00 - 1:30 PM On…" at bounding box center [878, 402] width 1227 height 654
click at [1496, 483] on icon "Close button" at bounding box center [1494, 489] width 15 height 15
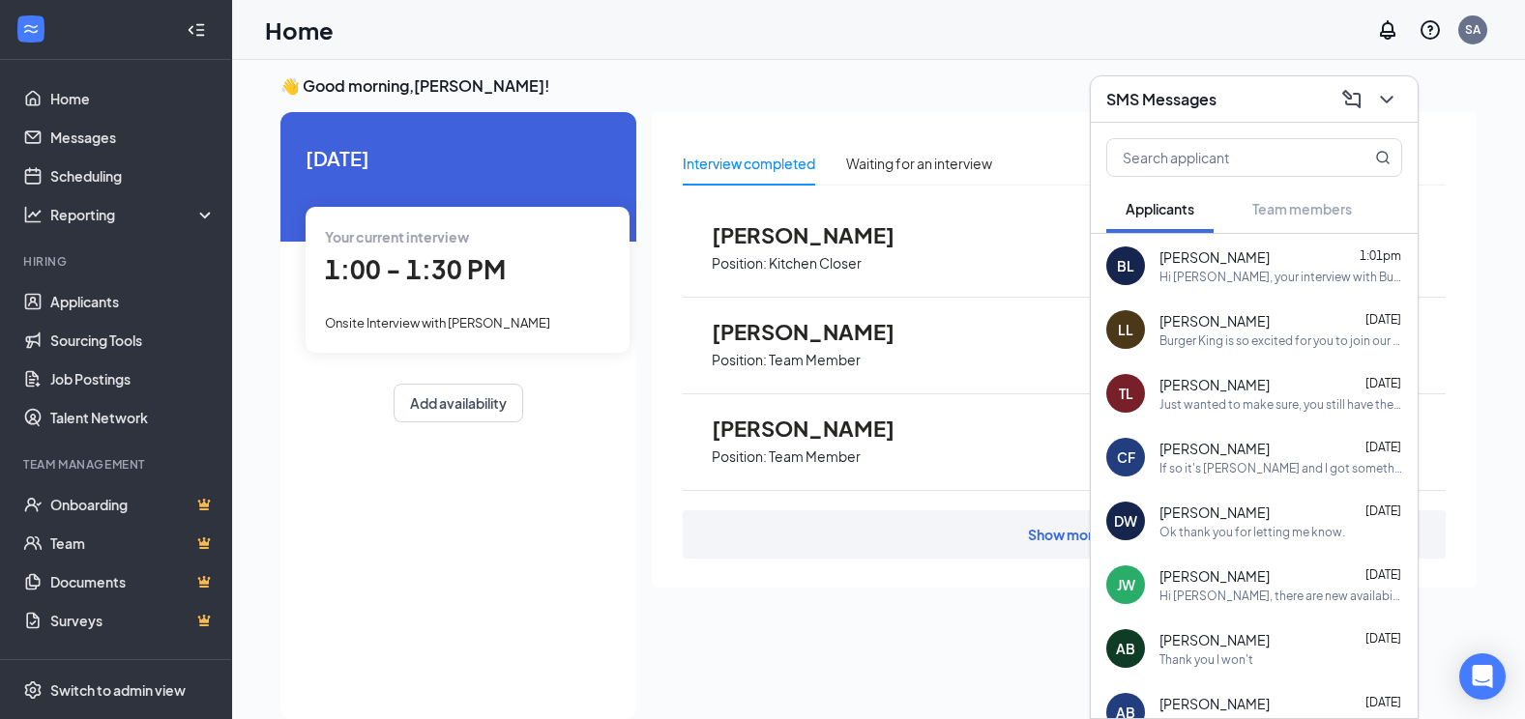
click at [1392, 97] on icon "ChevronDown" at bounding box center [1386, 100] width 13 height 8
